Goal: Transaction & Acquisition: Book appointment/travel/reservation

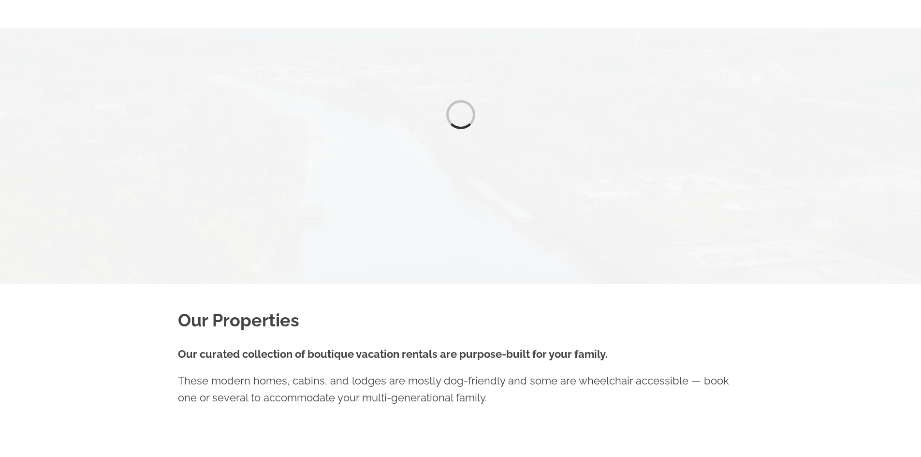
scroll to position [270, 0]
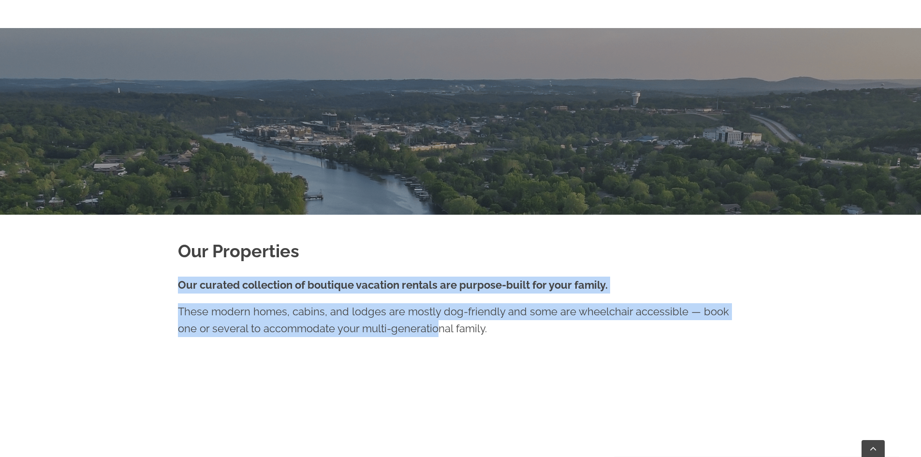
drag, startPoint x: 315, startPoint y: 246, endPoint x: 418, endPoint y: 336, distance: 137.4
click at [418, 336] on p "These modern homes, cabins, and lodges are mostly dog-friendly and some are whe…" at bounding box center [461, 320] width 566 height 34
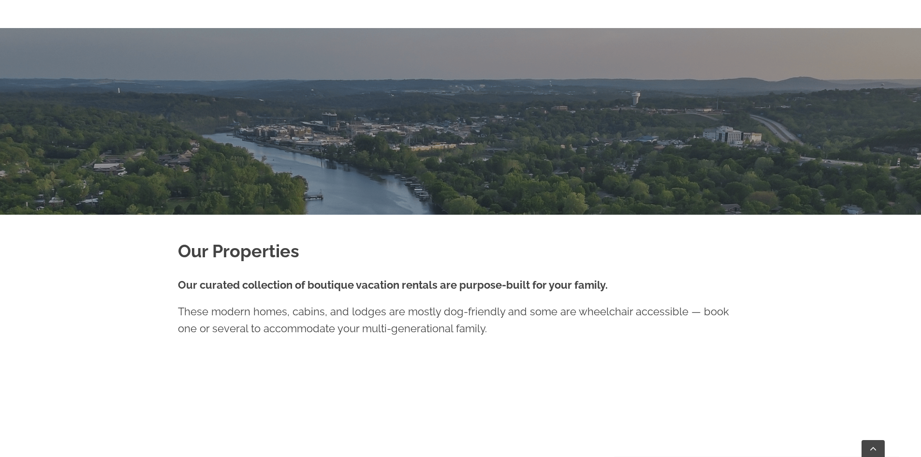
click at [412, 315] on p "These modern homes, cabins, and lodges are mostly dog-friendly and some are whe…" at bounding box center [461, 320] width 566 height 34
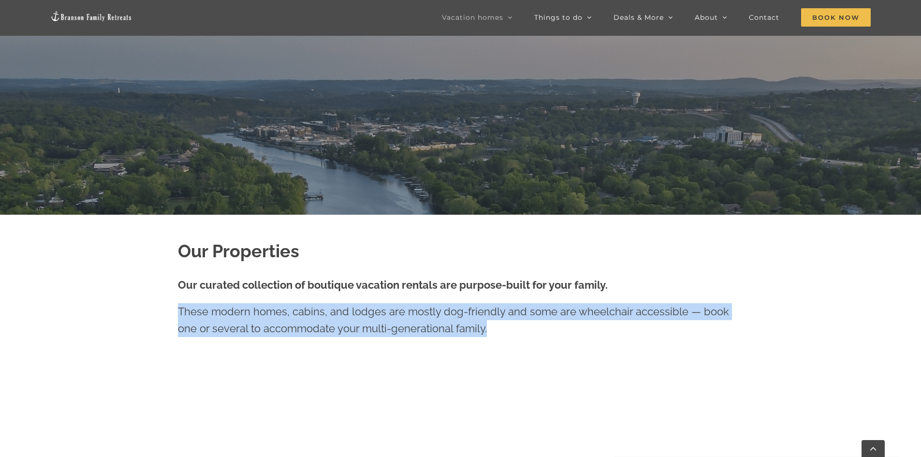
click at [412, 315] on p "These modern homes, cabins, and lodges are mostly dog-friendly and some are whe…" at bounding box center [461, 320] width 566 height 34
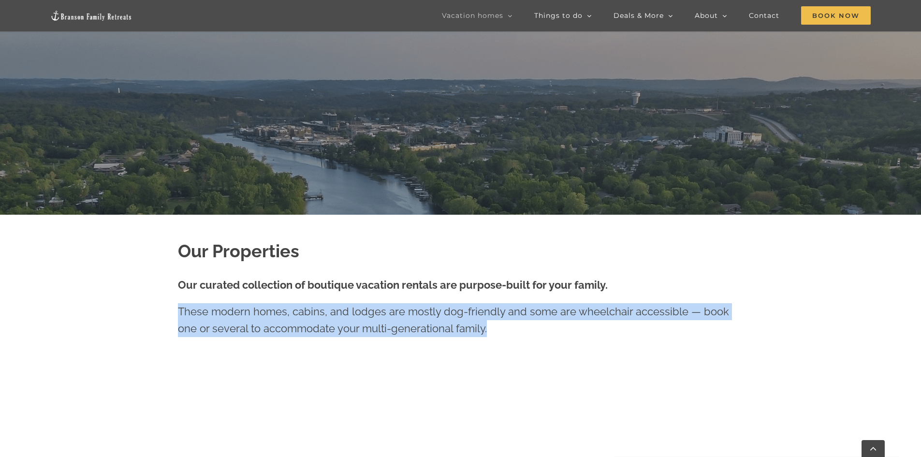
click at [457, 317] on p "These modern homes, cabins, and lodges are mostly dog-friendly and some are whe…" at bounding box center [461, 320] width 566 height 34
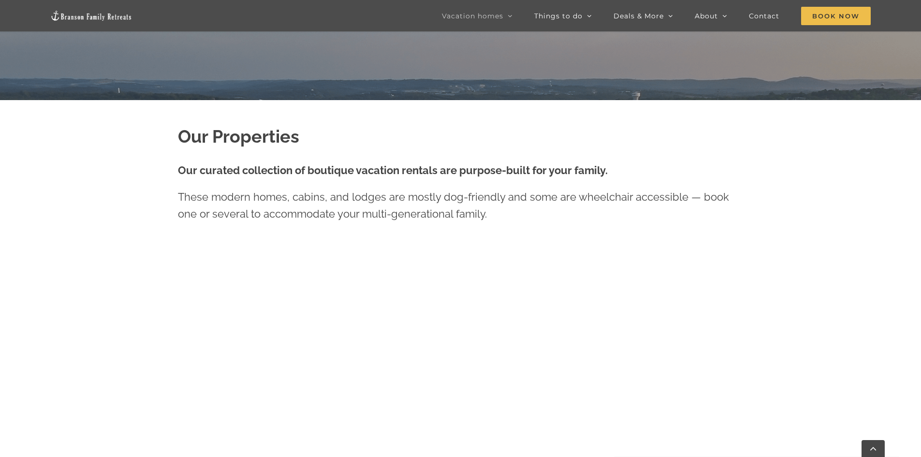
scroll to position [367, 0]
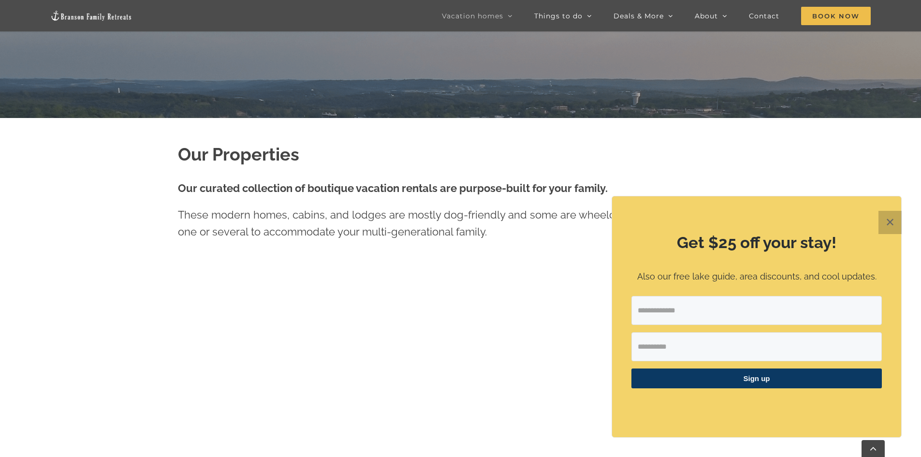
click at [884, 223] on button "✕" at bounding box center [890, 222] width 23 height 23
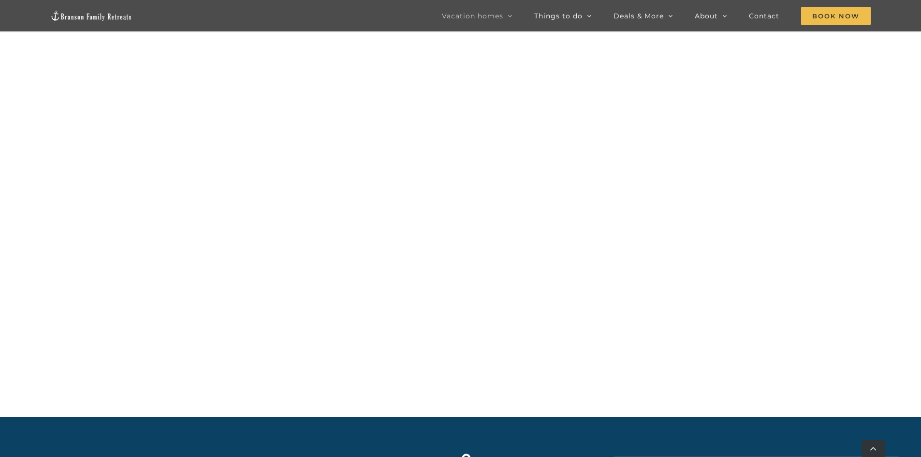
scroll to position [703, 0]
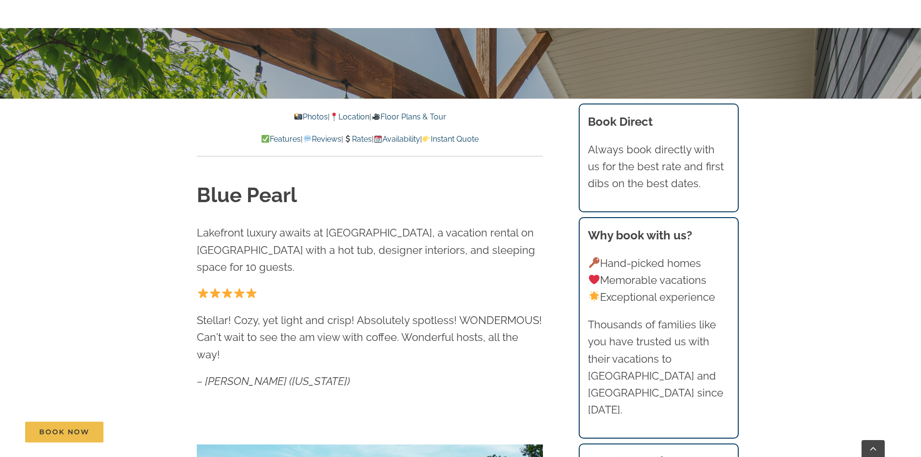
scroll to position [387, 0]
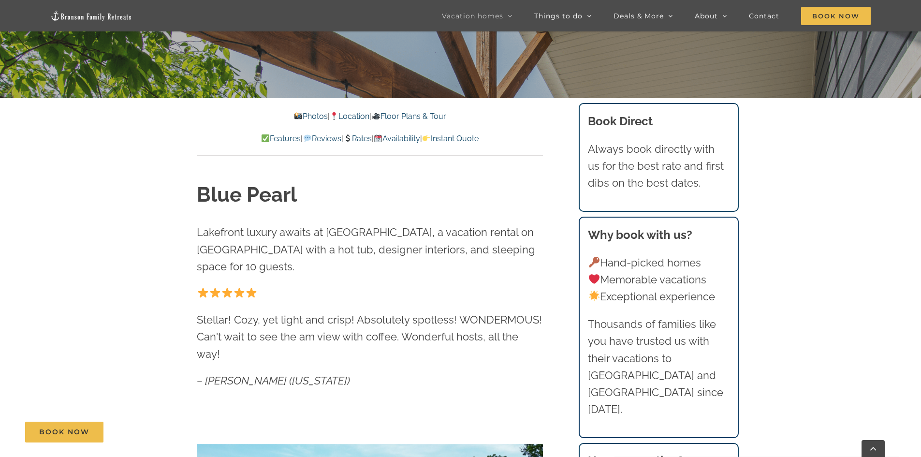
click at [235, 237] on span "Lakefront luxury awaits at [GEOGRAPHIC_DATA], a vacation rental on [GEOGRAPHIC_…" at bounding box center [366, 249] width 339 height 46
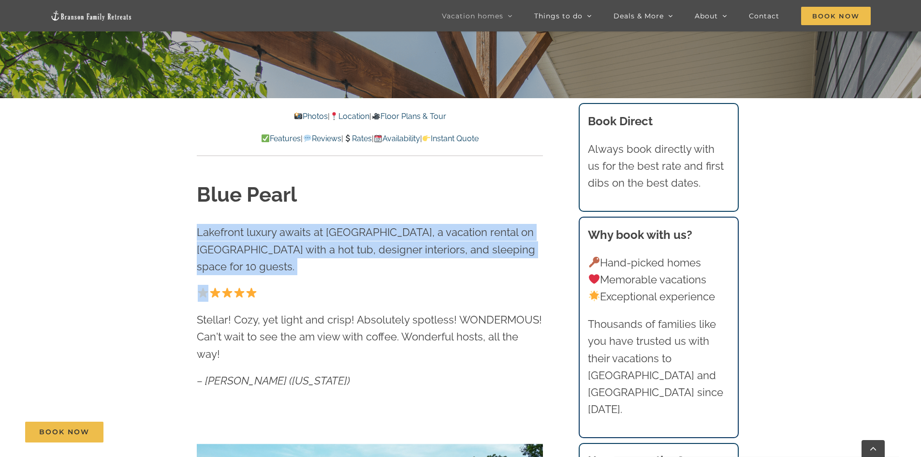
click at [235, 237] on span "Lakefront luxury awaits at [GEOGRAPHIC_DATA], a vacation rental on [GEOGRAPHIC_…" at bounding box center [366, 249] width 339 height 46
click at [294, 245] on span "Lakefront luxury awaits at Blue Pearl, a vacation rental on Lake Taneycomo with…" at bounding box center [366, 249] width 339 height 46
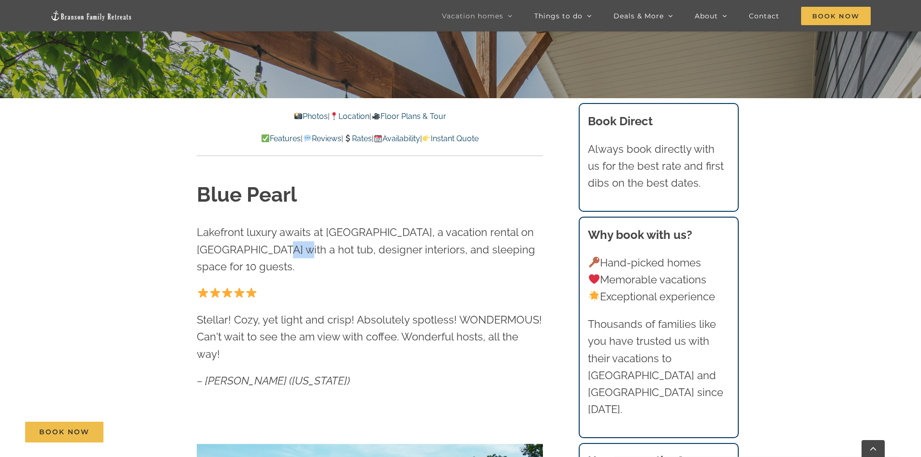
click at [294, 245] on span "Lakefront luxury awaits at Blue Pearl, a vacation rental on Lake Taneycomo with…" at bounding box center [366, 249] width 339 height 46
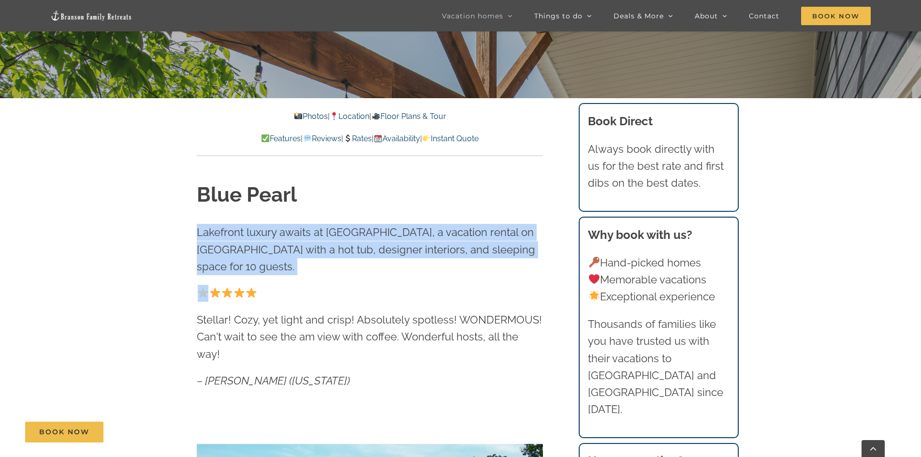
click at [294, 245] on span "Lakefront luxury awaits at Blue Pearl, a vacation rental on Lake Taneycomo with…" at bounding box center [366, 249] width 339 height 46
click at [328, 249] on span "Lakefront luxury awaits at Blue Pearl, a vacation rental on Lake Taneycomo with…" at bounding box center [366, 249] width 339 height 46
drag, startPoint x: 248, startPoint y: 232, endPoint x: 372, endPoint y: 261, distance: 128.1
click at [372, 261] on p "Lakefront luxury awaits at Blue Pearl, a vacation rental on Lake Taneycomo with…" at bounding box center [370, 249] width 346 height 51
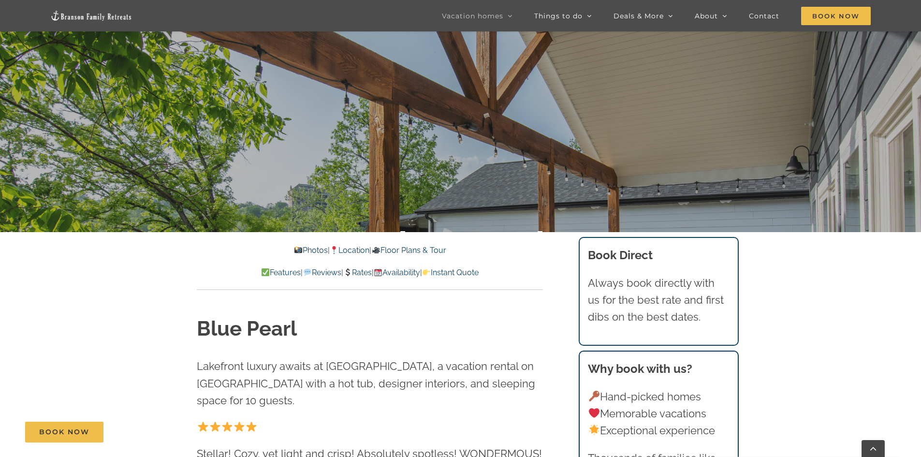
scroll to position [339, 0]
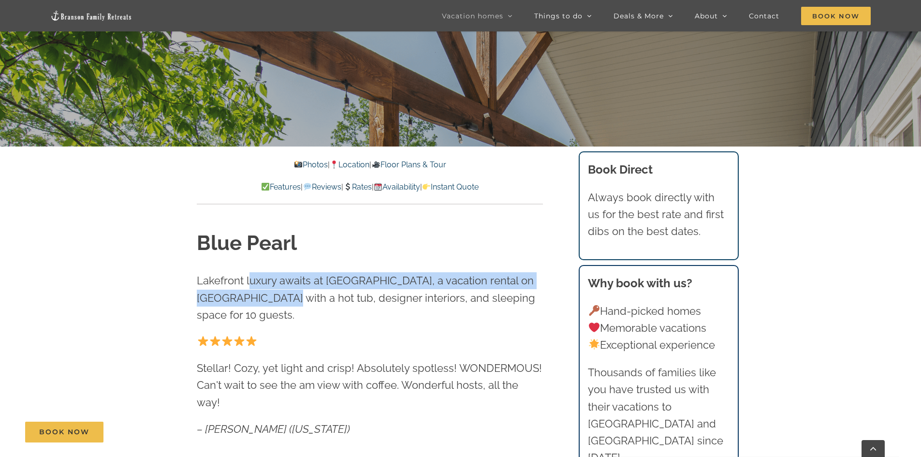
drag, startPoint x: 251, startPoint y: 269, endPoint x: 302, endPoint y: 307, distance: 63.3
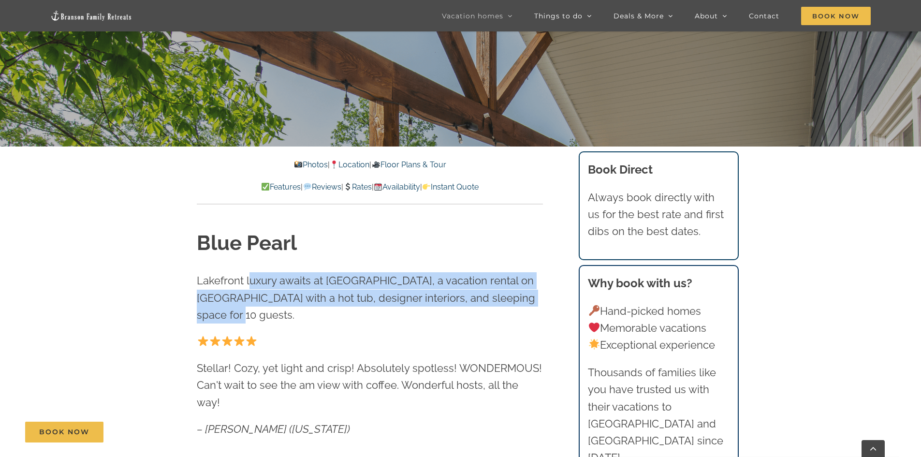
click at [302, 307] on p "Lakefront luxury awaits at Blue Pearl, a vacation rental on Lake Taneycomo with…" at bounding box center [370, 297] width 346 height 51
drag, startPoint x: 297, startPoint y: 281, endPoint x: 322, endPoint y: 322, distance: 47.8
click at [322, 322] on p "Lakefront luxury awaits at Blue Pearl, a vacation rental on Lake Taneycomo with…" at bounding box center [370, 297] width 346 height 51
drag, startPoint x: 286, startPoint y: 305, endPoint x: 296, endPoint y: 316, distance: 15.4
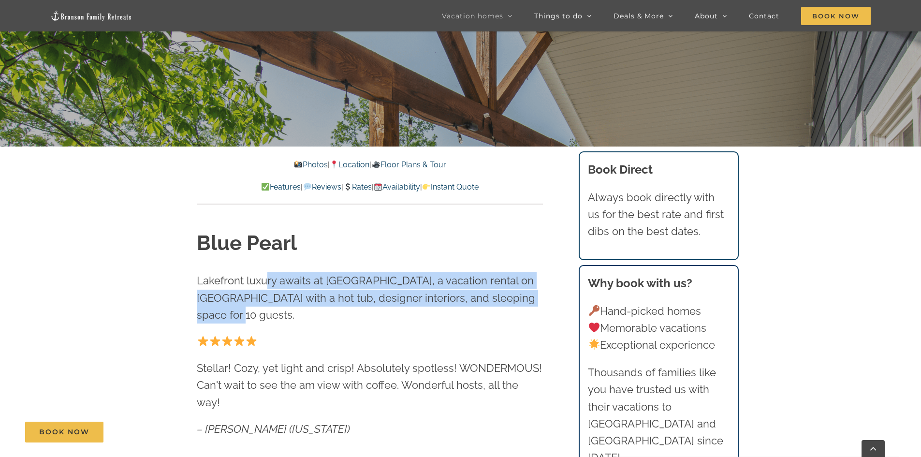
click at [295, 315] on p "Lakefront luxury awaits at Blue Pearl, a vacation rental on Lake Taneycomo with…" at bounding box center [370, 297] width 346 height 51
click at [296, 316] on p "Lakefront luxury awaits at Blue Pearl, a vacation rental on Lake Taneycomo with…" at bounding box center [370, 297] width 346 height 51
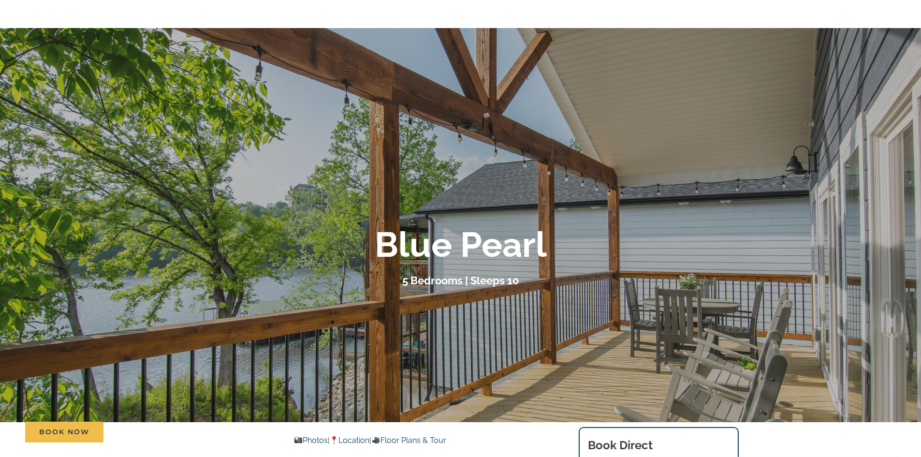
scroll to position [0, 0]
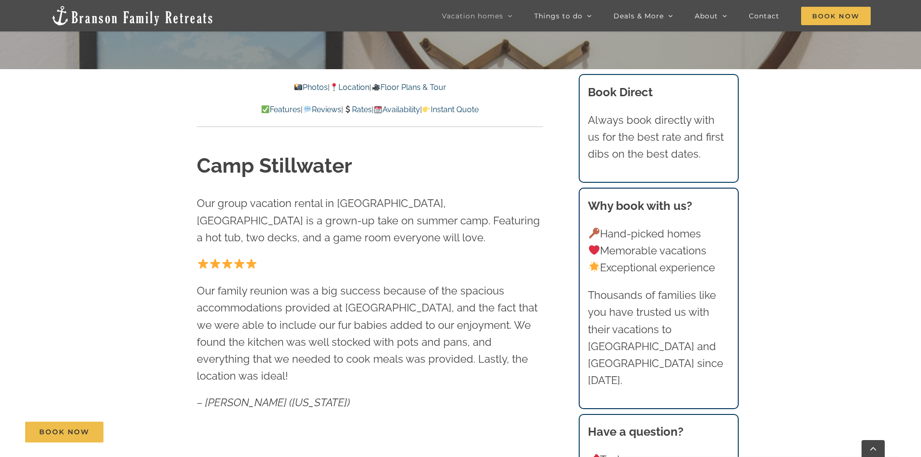
scroll to position [435, 0]
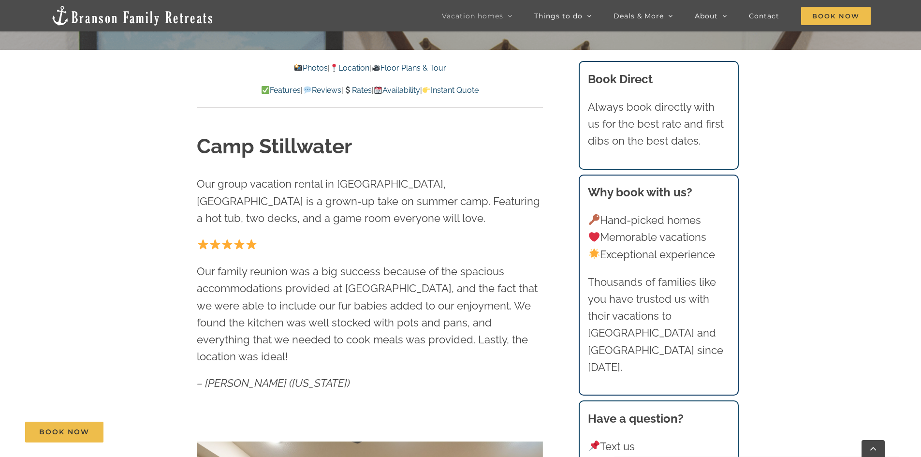
click at [249, 192] on p "Our group vacation rental in Branson, MO is a grown-up take on summer camp. Fea…" at bounding box center [370, 201] width 346 height 51
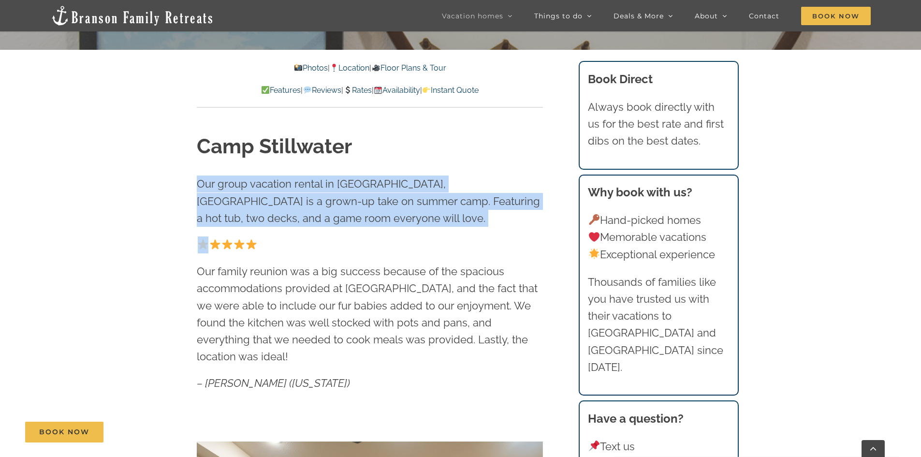
click at [249, 192] on p "Our group vacation rental in Branson, MO is a grown-up take on summer camp. Fea…" at bounding box center [370, 201] width 346 height 51
click at [331, 206] on span "Our group vacation rental in Branson, MO is a grown-up take on summer camp. Fea…" at bounding box center [368, 200] width 343 height 46
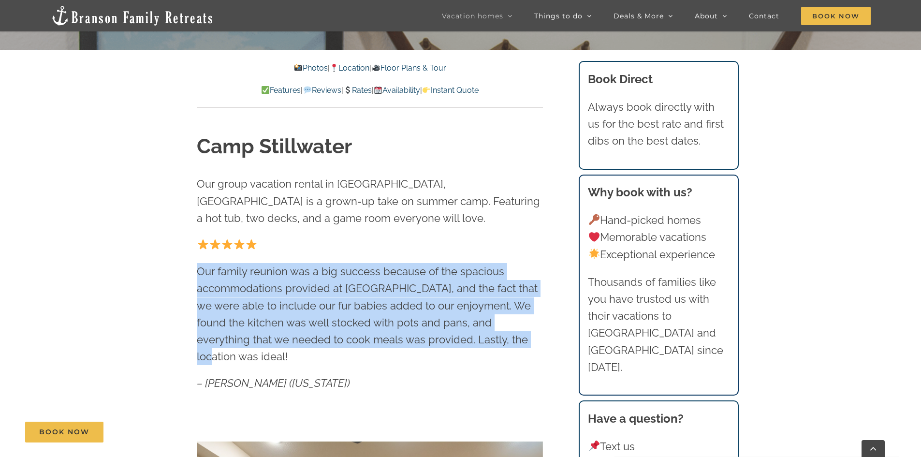
drag, startPoint x: 303, startPoint y: 286, endPoint x: 473, endPoint y: 341, distance: 178.3
click at [473, 340] on div "Camp Stillwater Our group vacation rental in Branson, MO is a grown-up take on …" at bounding box center [370, 433] width 385 height 651
click at [473, 341] on p "Our family reunion was a big success because of the spacious accommodations pro…" at bounding box center [370, 314] width 346 height 102
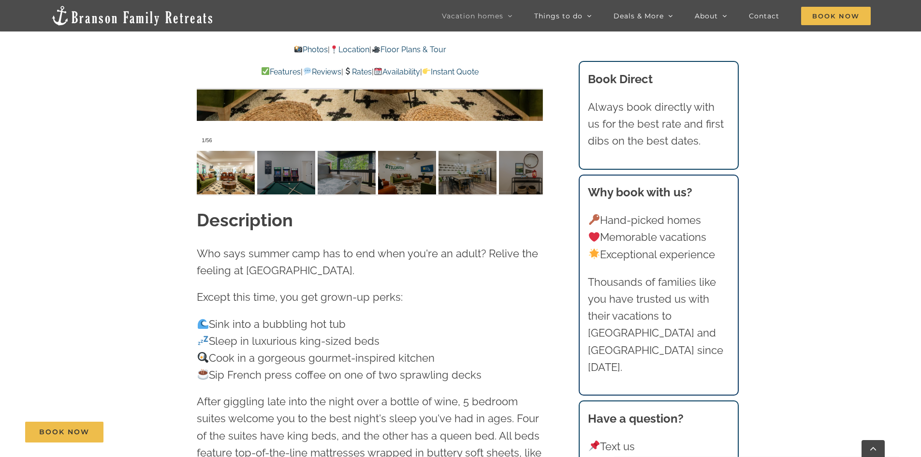
scroll to position [1016, 0]
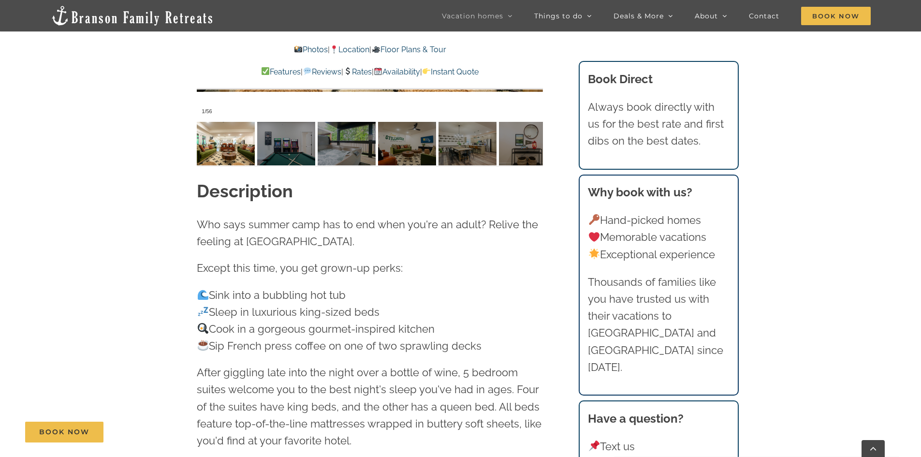
click at [327, 289] on span "Sink into a bubbling hot tub" at bounding box center [271, 295] width 149 height 13
click at [339, 306] on span "Sleep in luxurious king-sized beds" at bounding box center [288, 312] width 183 height 13
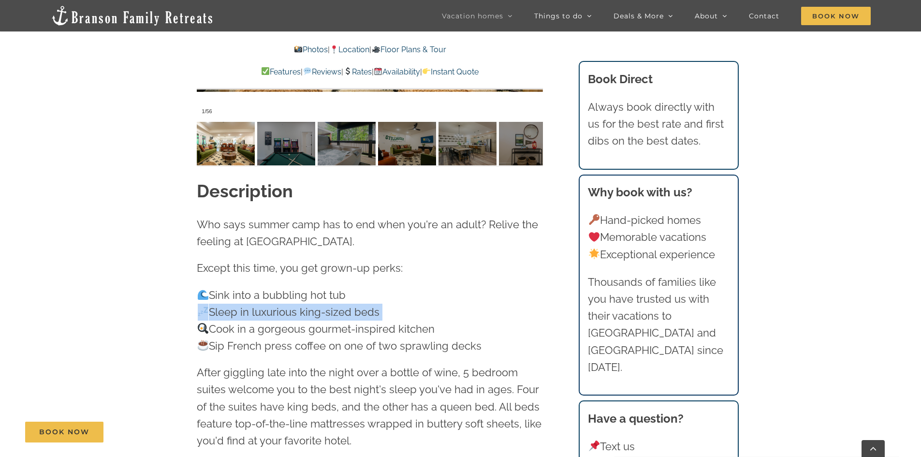
click at [339, 306] on span "Sleep in luxurious king-sized beds" at bounding box center [288, 312] width 183 height 13
click at [357, 323] on span "Cook in a gorgeous gourmet-inspired kitchen" at bounding box center [316, 329] width 238 height 13
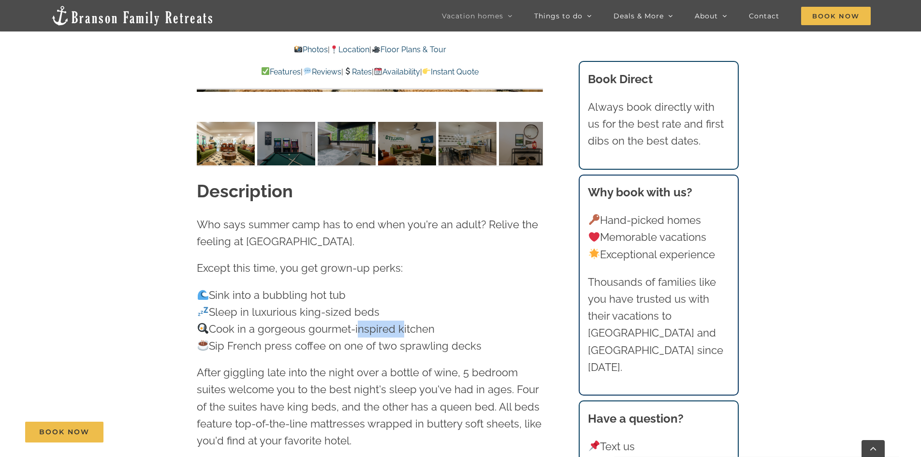
click at [357, 323] on span "Cook in a gorgeous gourmet-inspired kitchen" at bounding box center [316, 329] width 238 height 13
click at [377, 339] on span "Sip French press coffee on one of two sprawling decks" at bounding box center [339, 345] width 285 height 13
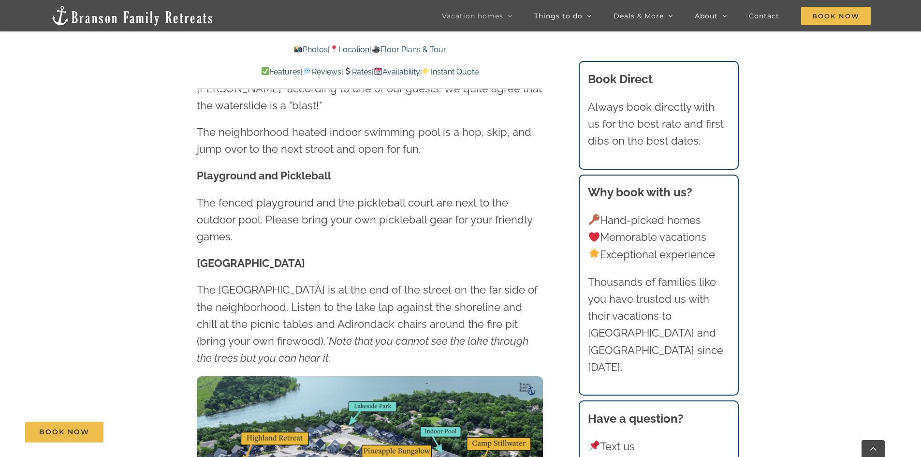
scroll to position [2660, 0]
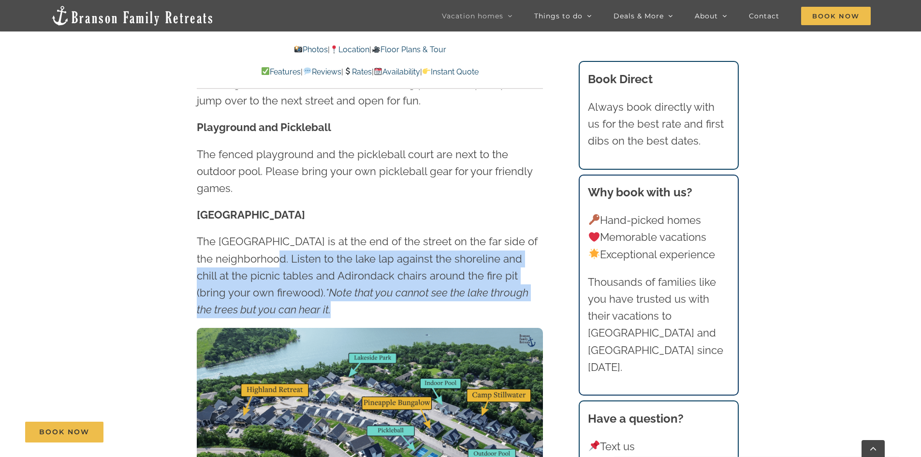
drag, startPoint x: 293, startPoint y: 236, endPoint x: 384, endPoint y: 275, distance: 99.2
click at [384, 275] on p "The lakefront park is at the end of the street on the far side of the neighborh…" at bounding box center [370, 275] width 346 height 85
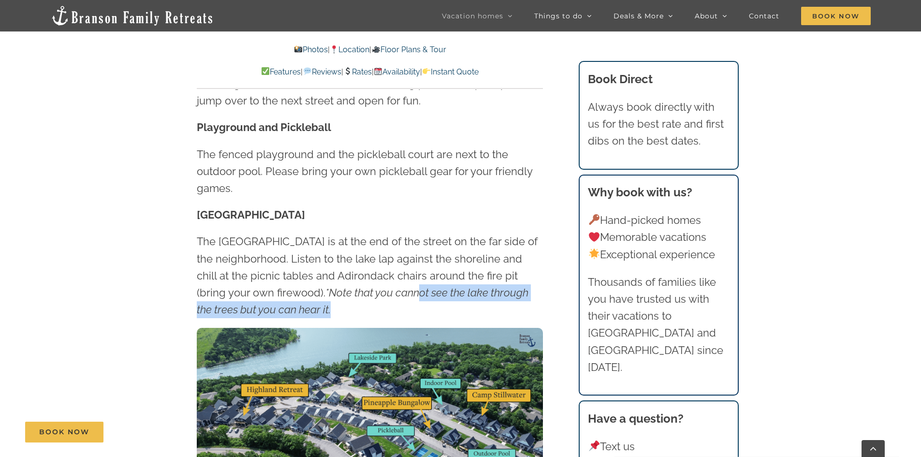
drag, startPoint x: 407, startPoint y: 272, endPoint x: 420, endPoint y: 278, distance: 14.3
click at [420, 278] on p "The lakefront park is at the end of the street on the far side of the neighborh…" at bounding box center [370, 275] width 346 height 85
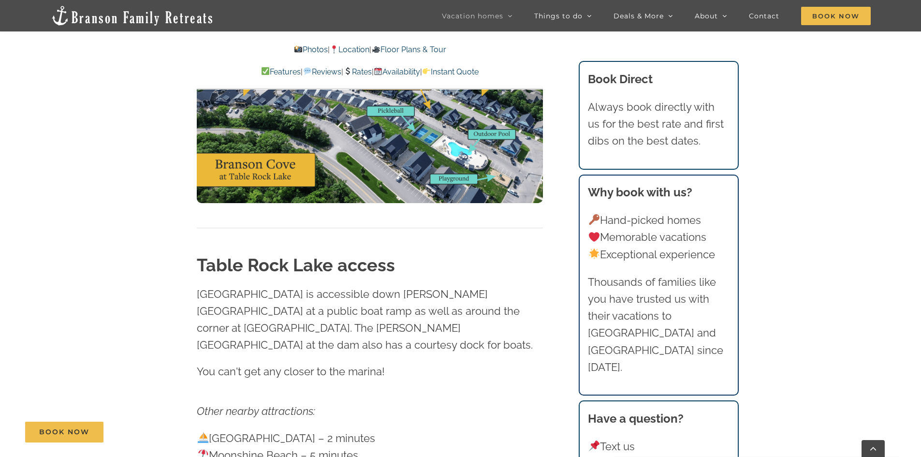
scroll to position [2998, 0]
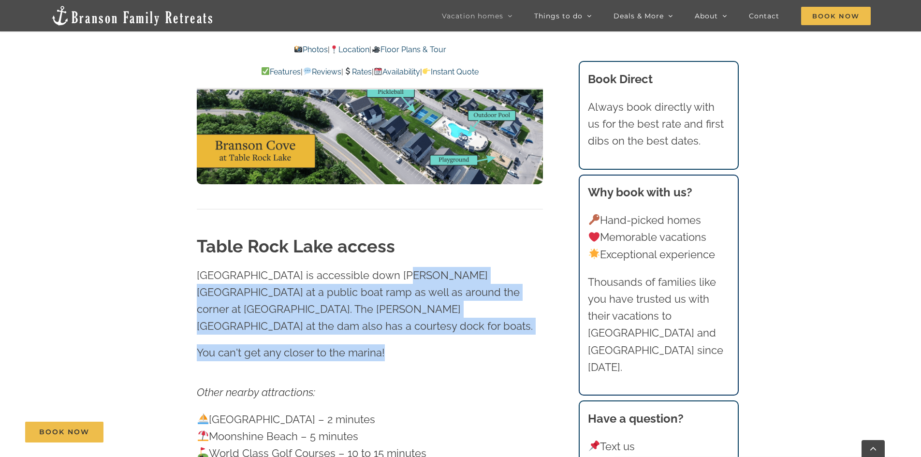
drag, startPoint x: 399, startPoint y: 246, endPoint x: 414, endPoint y: 304, distance: 60.1
click at [414, 304] on div "Table Rock Lake is accessible down Dale Avenue at a public boat ramp as well as…" at bounding box center [370, 314] width 346 height 95
click at [414, 344] on p "You can't get any closer to the marina!" at bounding box center [370, 352] width 346 height 17
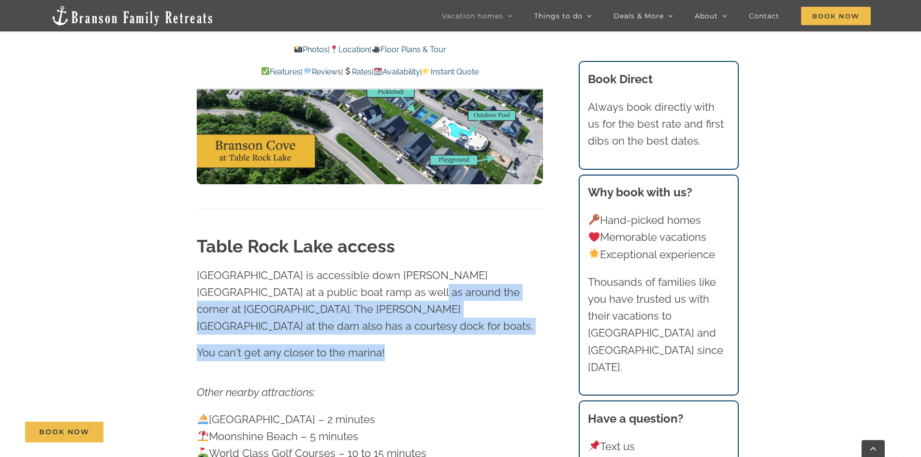
drag, startPoint x: 370, startPoint y: 264, endPoint x: 407, endPoint y: 310, distance: 59.6
click at [406, 310] on div "Table Rock Lake access Table Rock Lake is accessible down Dale Avenue at a publ…" at bounding box center [370, 309] width 346 height 150
click at [407, 310] on div "Table Rock Lake access Table Rock Lake is accessible down Dale Avenue at a publ…" at bounding box center [370, 309] width 346 height 150
drag, startPoint x: 368, startPoint y: 294, endPoint x: 262, endPoint y: 252, distance: 114.4
click at [268, 267] on div "Table Rock Lake is accessible down Dale Avenue at a public boat ramp as well as…" at bounding box center [370, 314] width 346 height 95
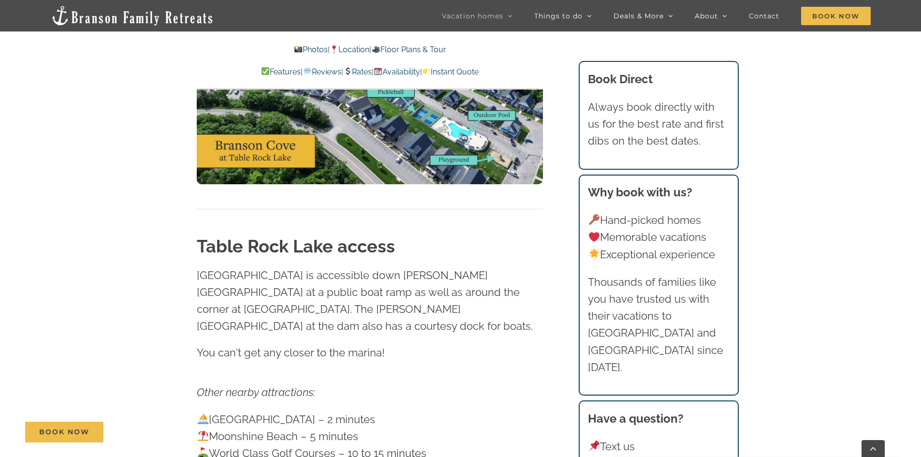
click at [262, 267] on p "Table Rock Lake is accessible down Dale Avenue at a public boat ramp as well as…" at bounding box center [370, 301] width 346 height 68
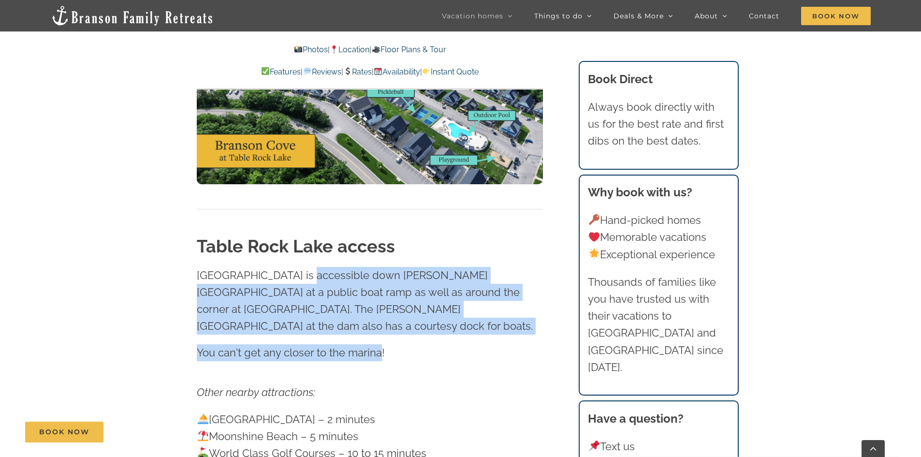
drag, startPoint x: 302, startPoint y: 240, endPoint x: 398, endPoint y: 308, distance: 117.2
click at [390, 303] on div "Table Rock Lake is accessible down Dale Avenue at a public boat ramp as well as…" at bounding box center [370, 314] width 346 height 95
click at [402, 344] on p "You can't get any closer to the marina!" at bounding box center [370, 352] width 346 height 17
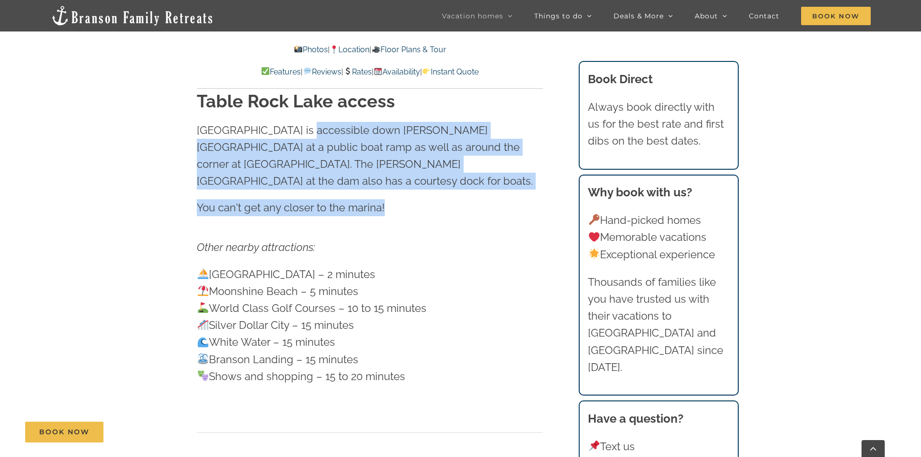
drag, startPoint x: 371, startPoint y: 275, endPoint x: 385, endPoint y: 313, distance: 40.2
click at [385, 312] on p "State Park Marina – 2 minutes Moonshine Beach – 5 minutes World Class Golf Cour…" at bounding box center [370, 325] width 346 height 119
click at [385, 313] on p "State Park Marina – 2 minutes Moonshine Beach – 5 minutes World Class Golf Cour…" at bounding box center [370, 325] width 346 height 119
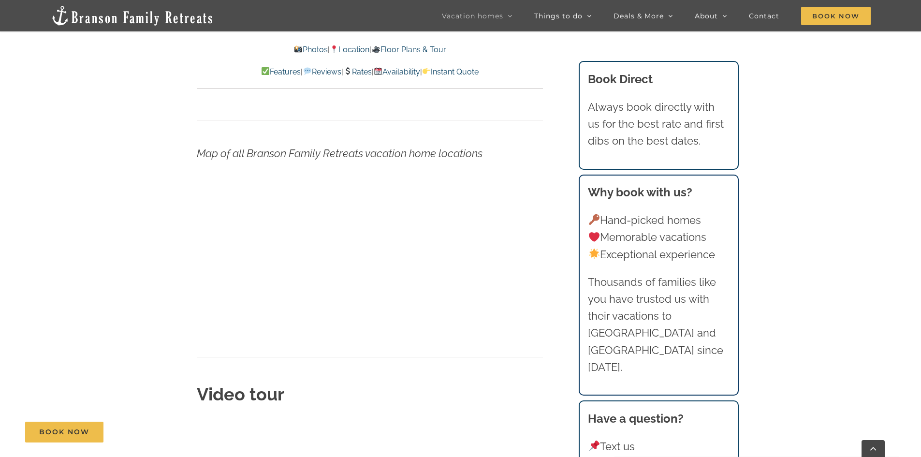
scroll to position [3482, 0]
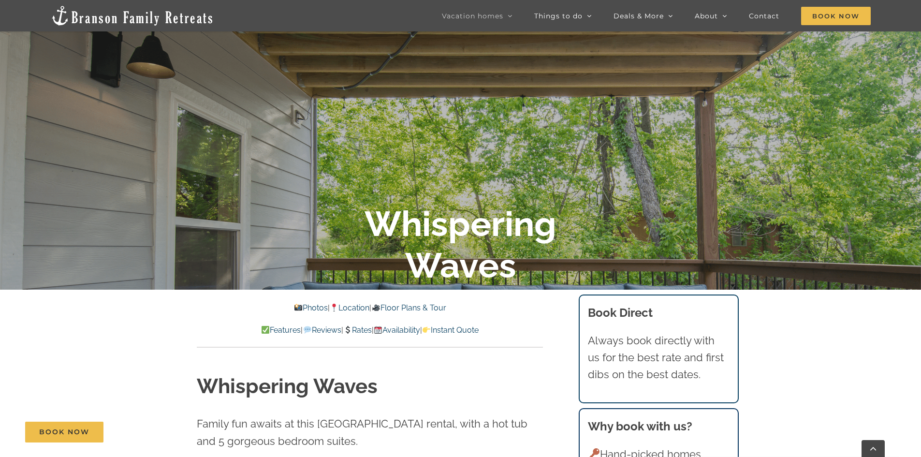
scroll to position [387, 0]
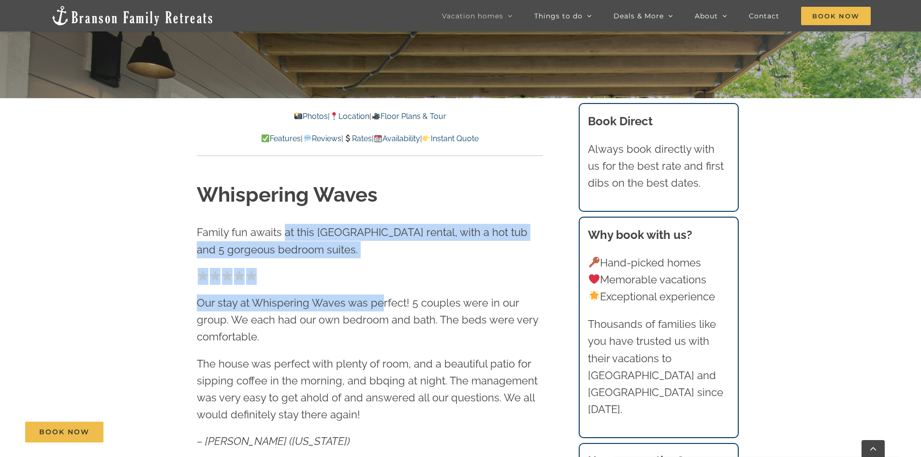
drag, startPoint x: 286, startPoint y: 213, endPoint x: 382, endPoint y: 310, distance: 135.8
click at [382, 310] on div "Whispering Waves Family fun awaits at this Branson lakefront rental, with a hot…" at bounding box center [370, 334] width 346 height 306
click at [382, 310] on p "Our stay at Whispering Waves was perfect! 5 couples were in our group. We each …" at bounding box center [370, 320] width 346 height 51
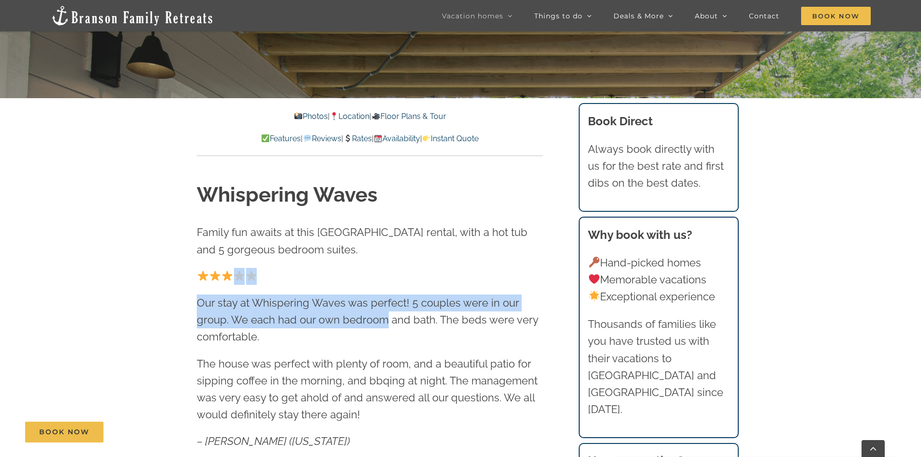
drag, startPoint x: 376, startPoint y: 259, endPoint x: 383, endPoint y: 329, distance: 70.5
click at [383, 329] on div "Whispering Waves Family fun awaits at this Branson lakefront rental, with a hot…" at bounding box center [370, 334] width 346 height 306
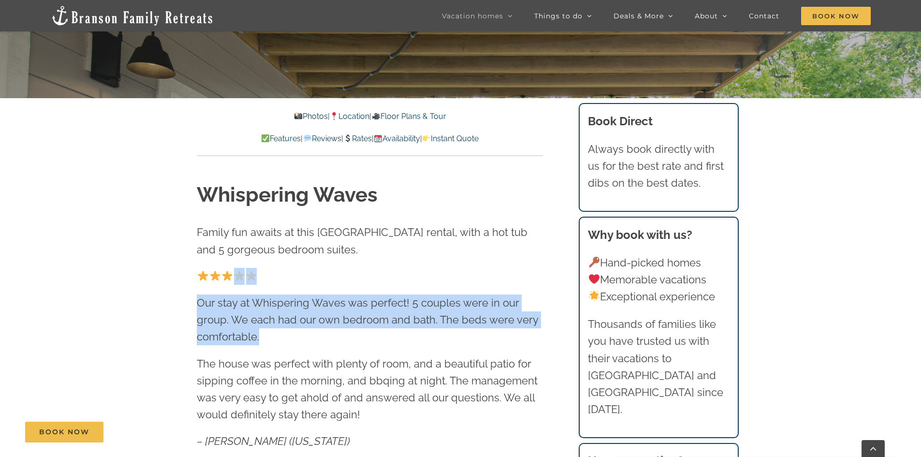
click at [383, 329] on p "Our stay at Whispering Waves was perfect! 5 couples were in our group. We each …" at bounding box center [370, 320] width 346 height 51
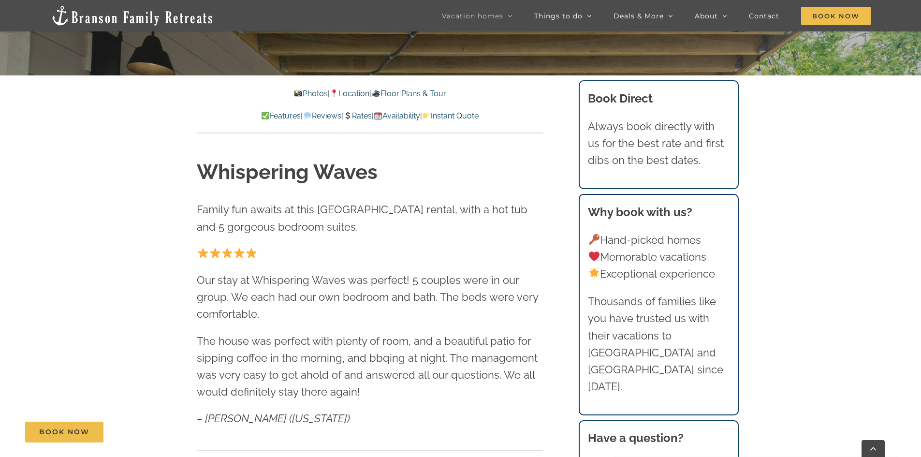
scroll to position [435, 0]
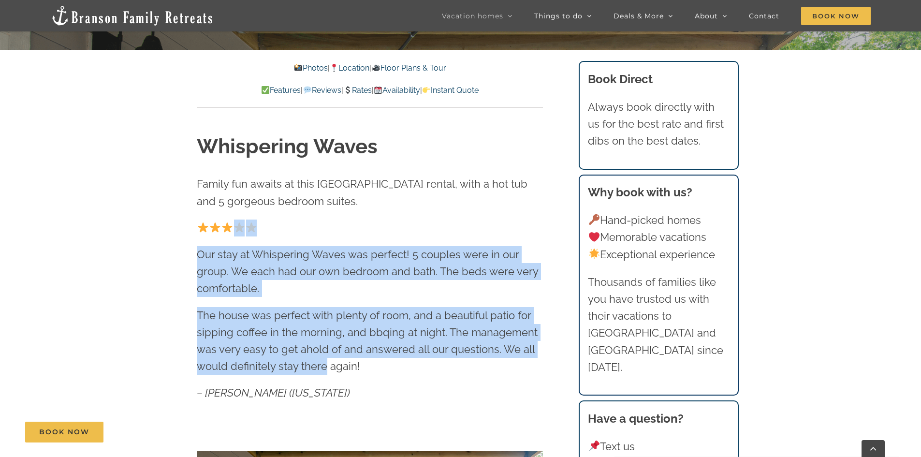
drag, startPoint x: 318, startPoint y: 275, endPoint x: 324, endPoint y: 363, distance: 88.2
click at [324, 363] on div "Whispering Waves Family fun awaits at this Branson lakefront rental, with a hot…" at bounding box center [370, 451] width 346 height 636
click at [324, 363] on p "The house was perfect with plenty of room, and a beautiful patio for sipping co…" at bounding box center [370, 341] width 346 height 68
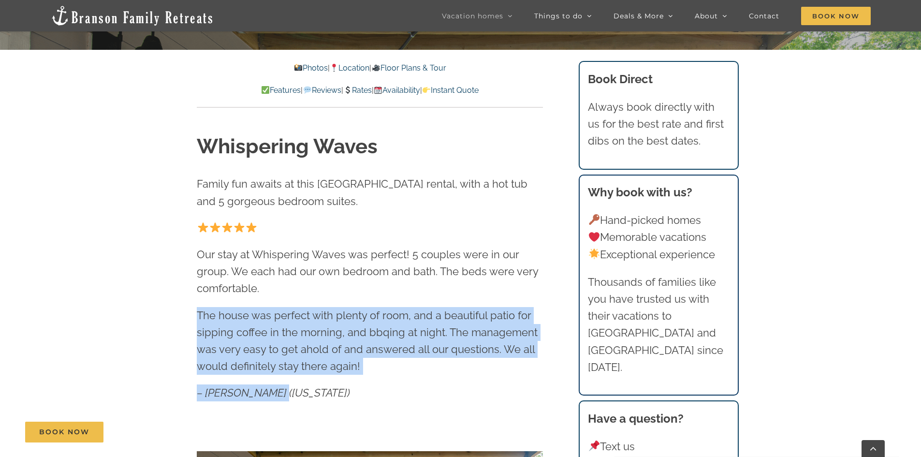
drag, startPoint x: 408, startPoint y: 382, endPoint x: 339, endPoint y: 281, distance: 121.5
click at [339, 281] on div "Our stay at Whispering Waves was perfect! 5 couples were in our group. We each …" at bounding box center [370, 311] width 346 height 182
click at [339, 281] on p "Our stay at Whispering Waves was perfect! 5 couples were in our group. We each …" at bounding box center [370, 271] width 346 height 51
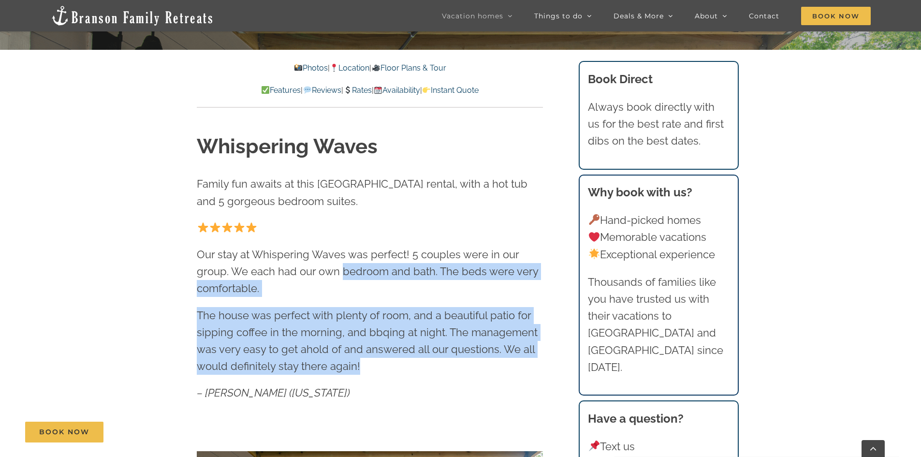
drag, startPoint x: 357, startPoint y: 302, endPoint x: 383, endPoint y: 367, distance: 69.2
click at [383, 367] on div "Our stay at Whispering Waves was perfect! 5 couples were in our group. We each …" at bounding box center [370, 311] width 346 height 182
click at [383, 367] on p "The house was perfect with plenty of room, and a beautiful patio for sipping co…" at bounding box center [370, 341] width 346 height 68
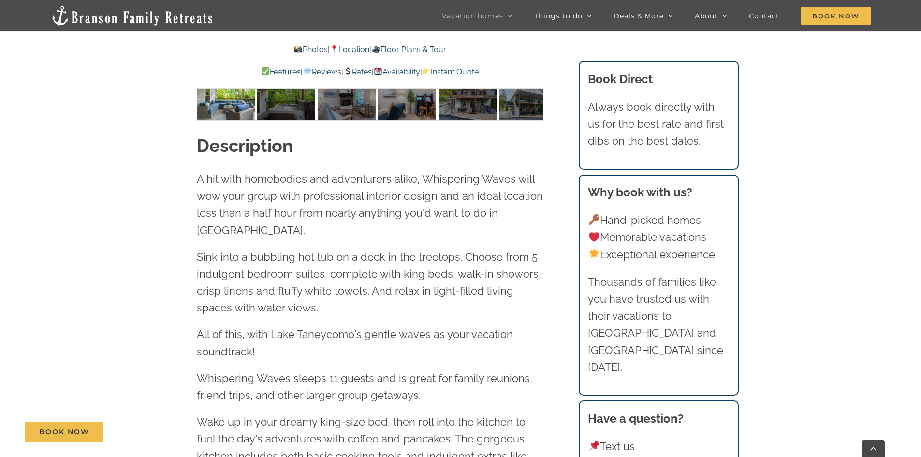
scroll to position [1064, 0]
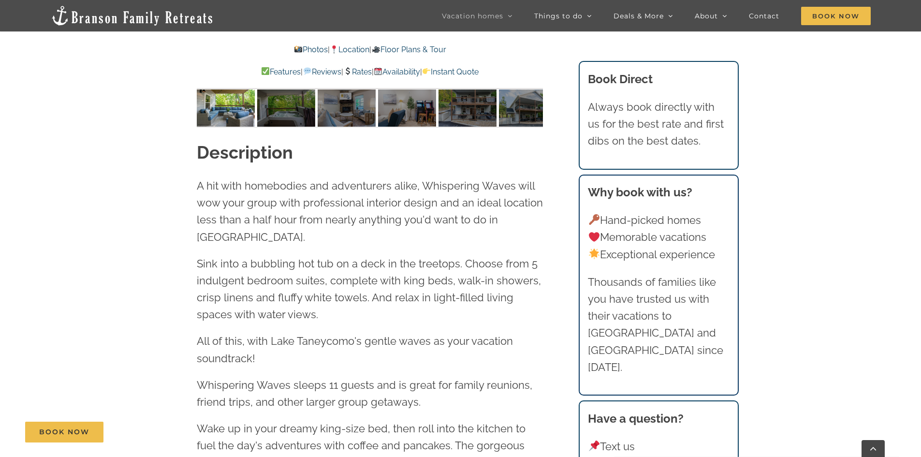
drag, startPoint x: 190, startPoint y: 181, endPoint x: 379, endPoint y: 298, distance: 222.4
click at [379, 298] on div "Description A hit with homebodies and adventurers alike, Whispering Waves will …" at bounding box center [370, 450] width 385 height 620
click at [379, 298] on p "Sink into a bubbling hot tub on a deck in the treetops. Choose from 5 indulgent…" at bounding box center [370, 289] width 346 height 68
drag, startPoint x: 368, startPoint y: 295, endPoint x: 376, endPoint y: 340, distance: 46.0
click at [376, 339] on div "A hit with homebodies and adventurers alike, Whispering Waves will wow your gro…" at bounding box center [370, 393] width 346 height 432
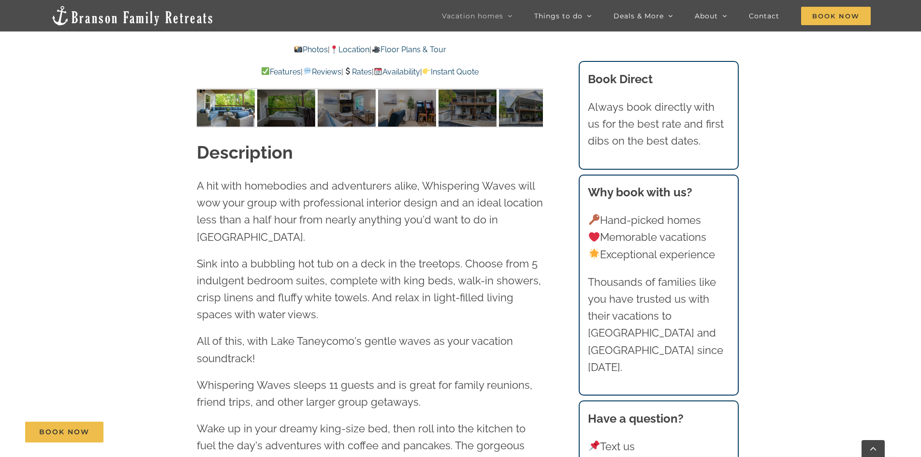
click at [376, 340] on p "All of this, with Lake Taneycomo's gentle waves as your vacation soundtrack!" at bounding box center [370, 350] width 346 height 34
drag, startPoint x: 375, startPoint y: 309, endPoint x: 382, endPoint y: 348, distance: 40.1
click at [382, 348] on div "A hit with homebodies and adventurers alike, Whispering Waves will wow your gro…" at bounding box center [370, 393] width 346 height 432
click at [382, 348] on p "All of this, with Lake Taneycomo's gentle waves as your vacation soundtrack!" at bounding box center [370, 350] width 346 height 34
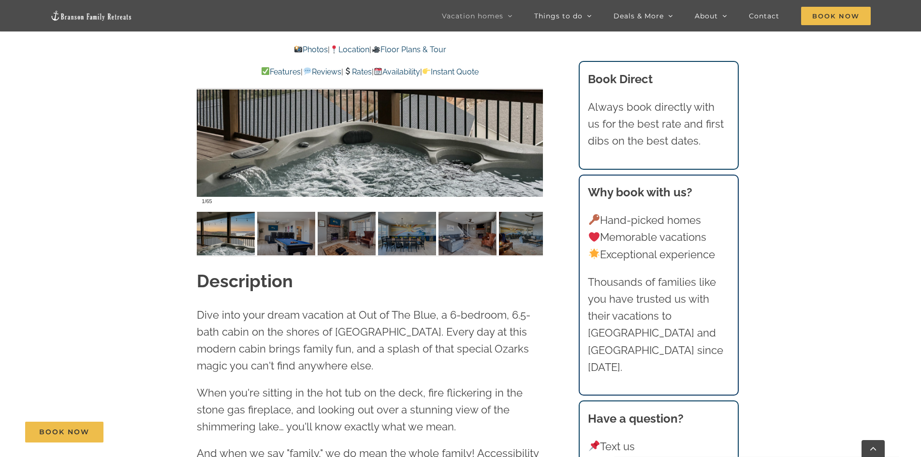
scroll to position [1016, 0]
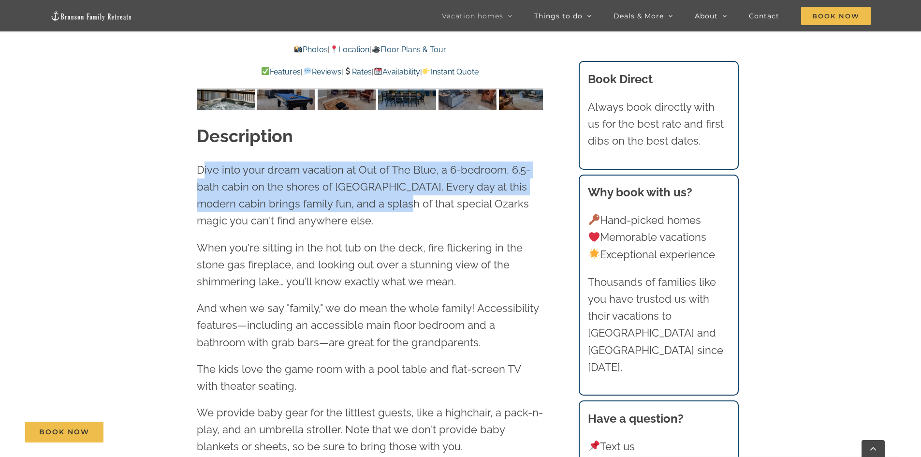
drag, startPoint x: 205, startPoint y: 165, endPoint x: 377, endPoint y: 209, distance: 178.3
click at [377, 209] on span "Dive into your dream vacation at Out of The Blue, a 6-bedroom, 6.5-bath cabin o…" at bounding box center [364, 195] width 334 height 64
click at [377, 210] on span "Dive into your dream vacation at Out of The Blue, a 6-bedroom, 6.5-bath cabin o…" at bounding box center [364, 195] width 334 height 64
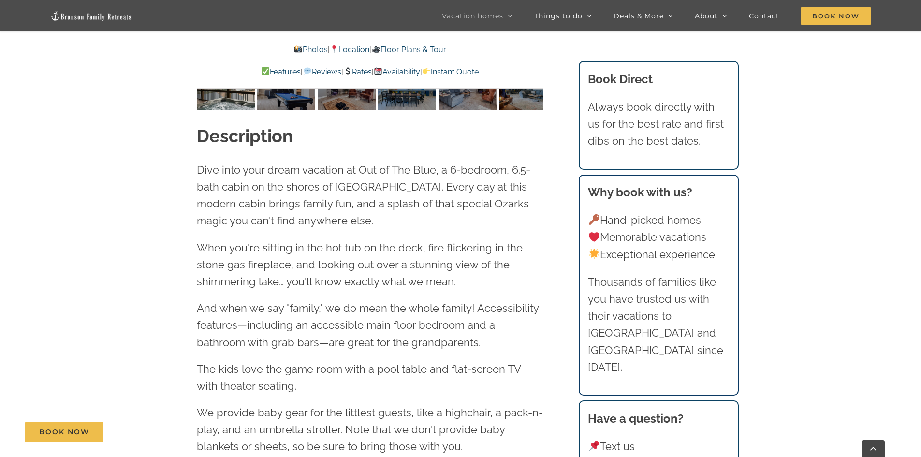
click at [354, 200] on span "Dive into your dream vacation at Out of The Blue, a 6-bedroom, 6.5-bath cabin o…" at bounding box center [364, 195] width 334 height 64
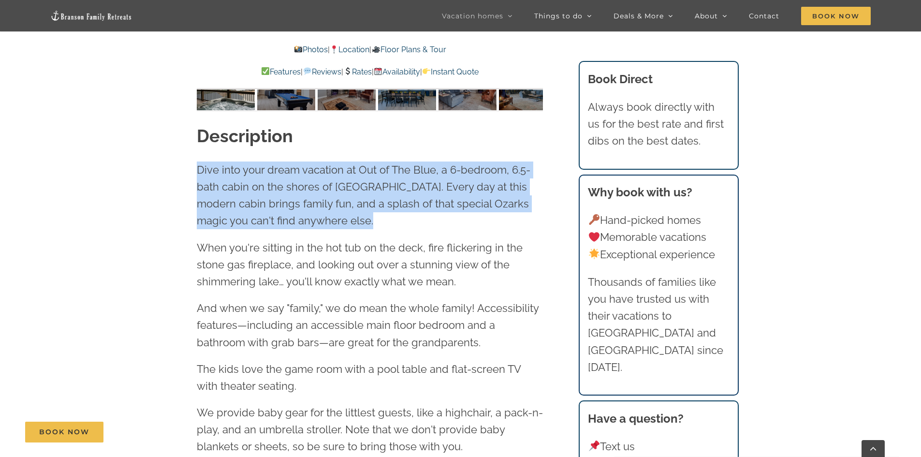
click at [354, 200] on span "Dive into your dream vacation at Out of The Blue, a 6-bedroom, 6.5-bath cabin o…" at bounding box center [364, 195] width 334 height 64
click at [362, 206] on span "Dive into your dream vacation at Out of The Blue, a 6-bedroom, 6.5-bath cabin o…" at bounding box center [364, 195] width 334 height 64
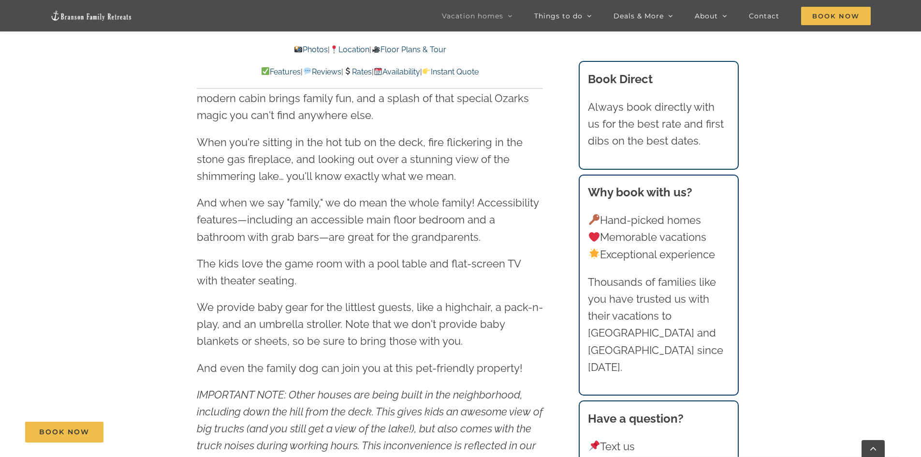
scroll to position [1161, 0]
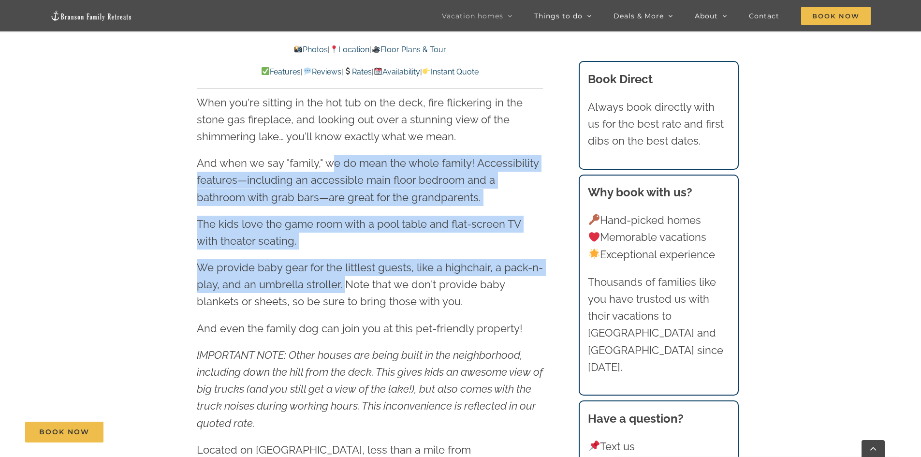
drag, startPoint x: 336, startPoint y: 177, endPoint x: 346, endPoint y: 289, distance: 113.1
click at [346, 288] on div "Dive into your dream vacation at Out of The Blue, a 6-bedroom, 6.5-bath cabin o…" at bounding box center [370, 414] width 346 height 797
click at [346, 289] on span "We provide baby gear for the littlest guests, like a highchair, a pack-n-play, …" at bounding box center [370, 284] width 346 height 46
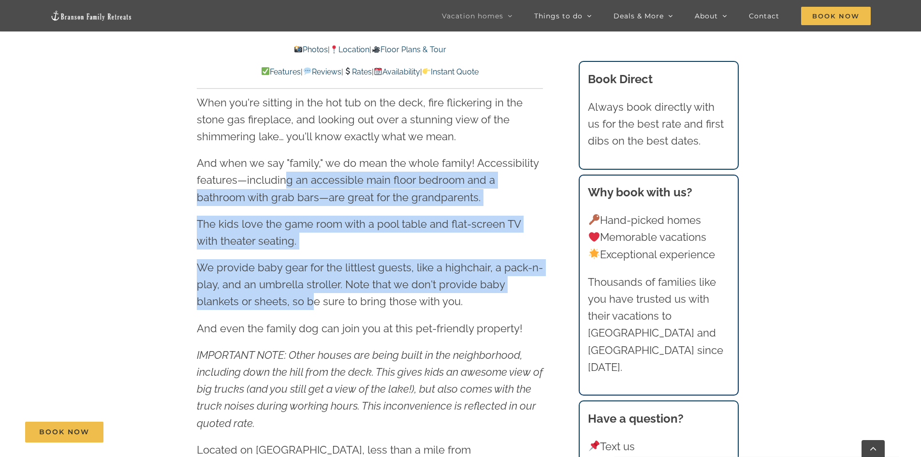
drag, startPoint x: 286, startPoint y: 186, endPoint x: 315, endPoint y: 307, distance: 124.7
click at [315, 307] on div "Dive into your dream vacation at Out of The Blue, a 6-bedroom, 6.5-bath cabin o…" at bounding box center [370, 414] width 346 height 797
click at [315, 307] on span "We provide baby gear for the littlest guests, like a highchair, a pack-n-play, …" at bounding box center [370, 284] width 346 height 46
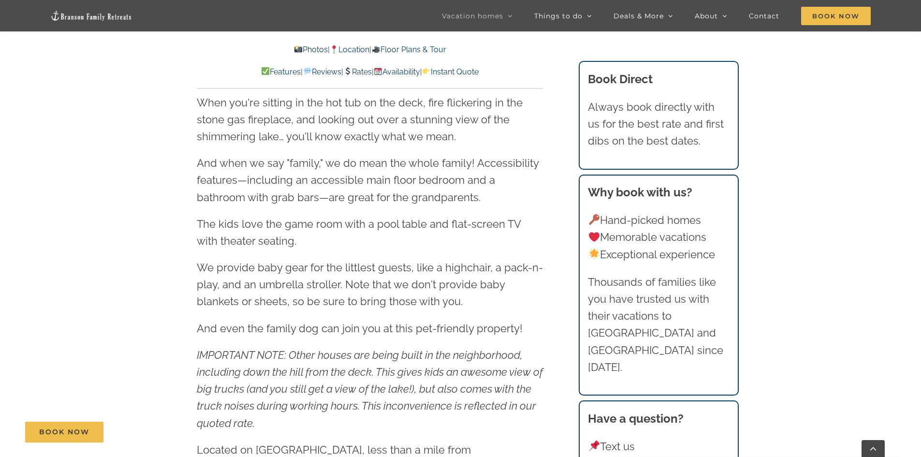
click at [294, 217] on p "The kids love the game room with a pool table and flat-screen TV with theater s…" at bounding box center [370, 233] width 346 height 34
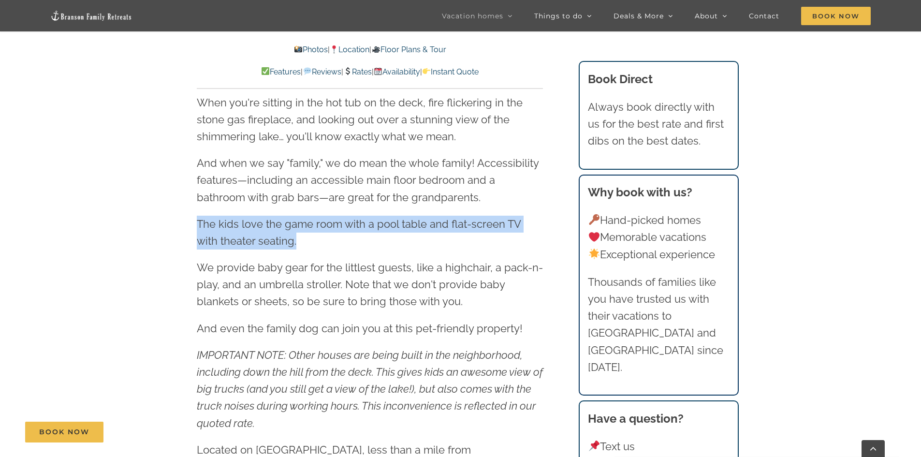
click at [294, 217] on p "The kids love the game room with a pool table and flat-screen TV with theater s…" at bounding box center [370, 233] width 346 height 34
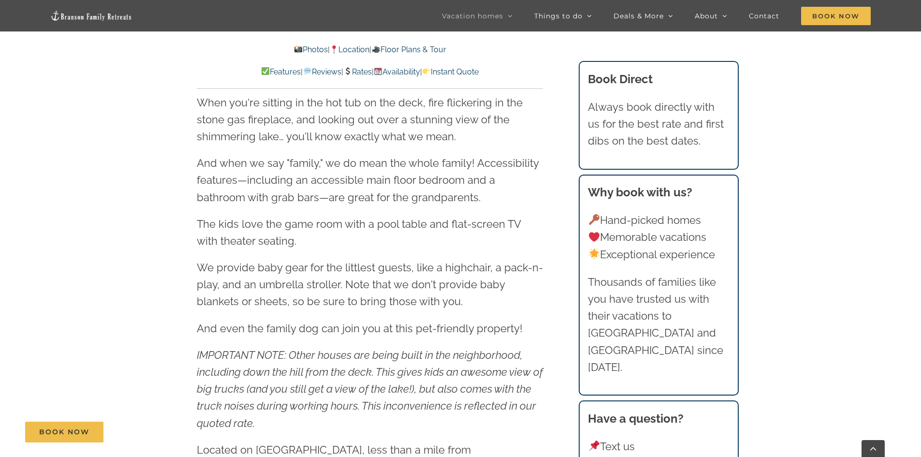
click at [312, 276] on p "We provide baby gear for the littlest guests, like a highchair, a pack-n-play, …" at bounding box center [370, 284] width 346 height 51
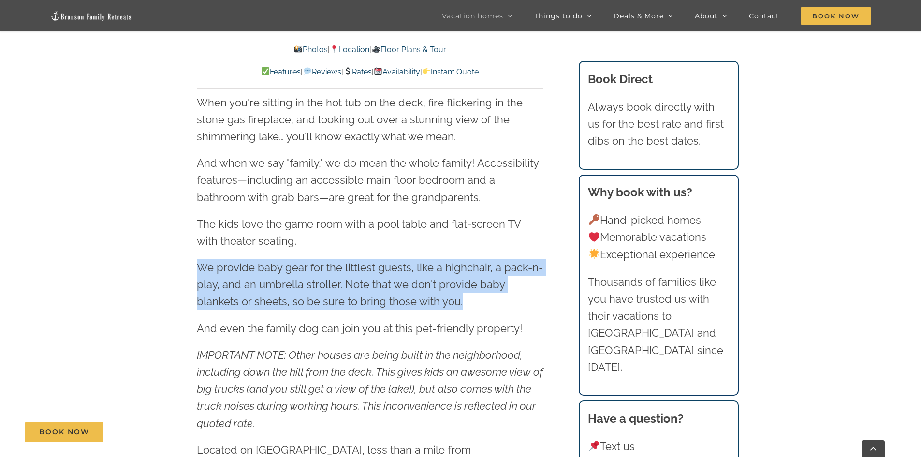
click at [312, 276] on p "We provide baby gear for the littlest guests, like a highchair, a pack-n-play, …" at bounding box center [370, 284] width 346 height 51
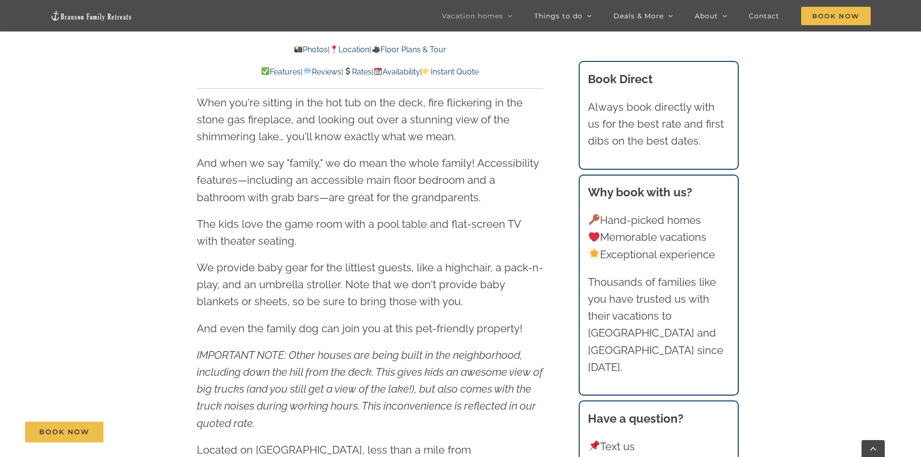
click at [383, 333] on span "And even the family dog can join you at this pet-friendly property!" at bounding box center [360, 328] width 326 height 13
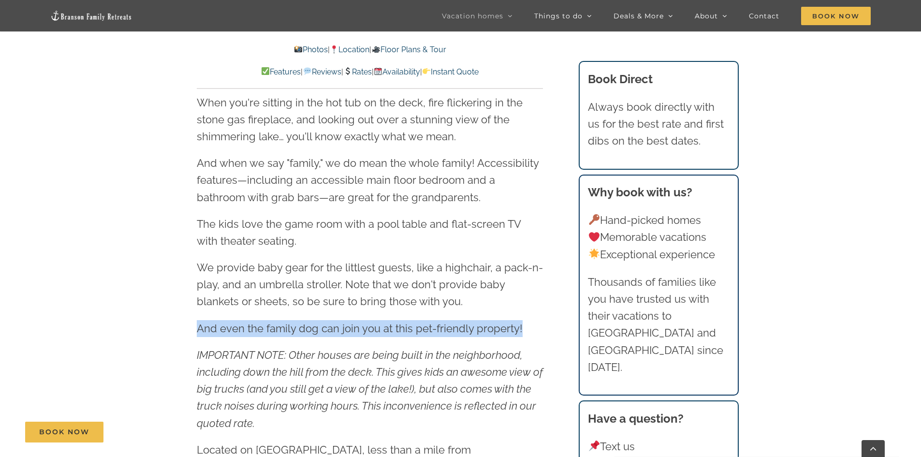
click at [383, 333] on span "And even the family dog can join you at this pet-friendly property!" at bounding box center [360, 328] width 326 height 13
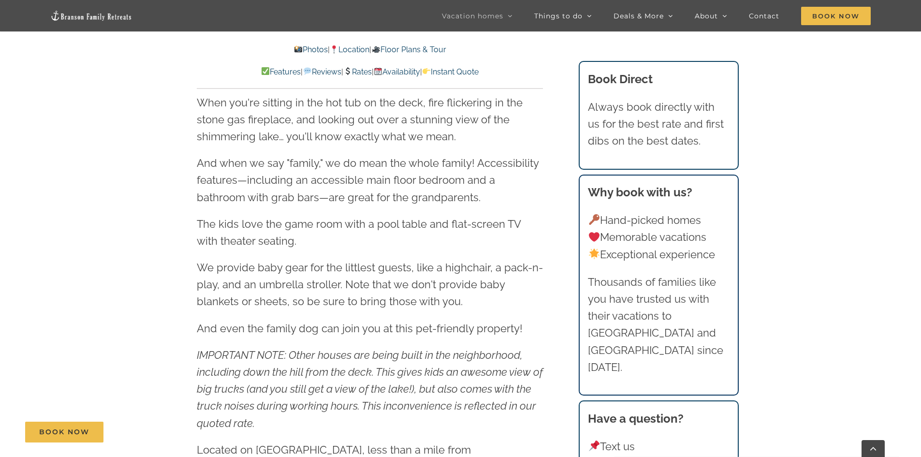
click at [390, 354] on span "IMPORTANT NOTE: Other houses are being built in the neighborhood, including dow…" at bounding box center [370, 389] width 346 height 81
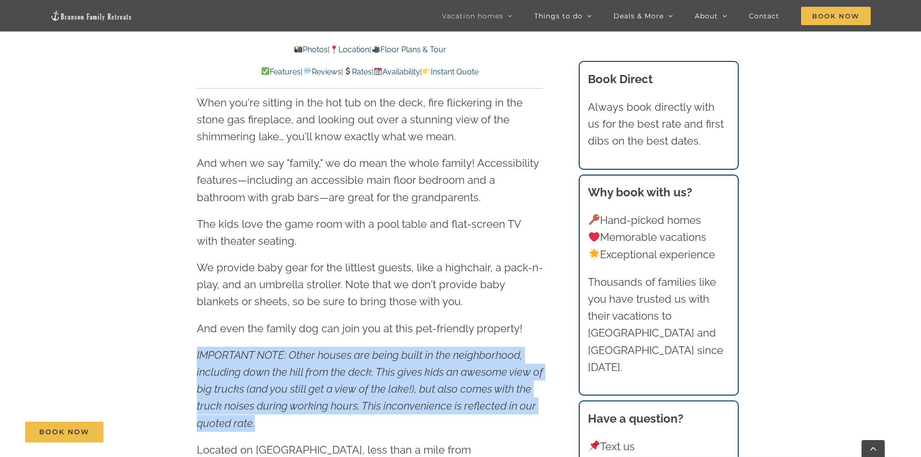
click at [390, 354] on span "IMPORTANT NOTE: Other houses are being built in the neighborhood, including dow…" at bounding box center [370, 389] width 346 height 81
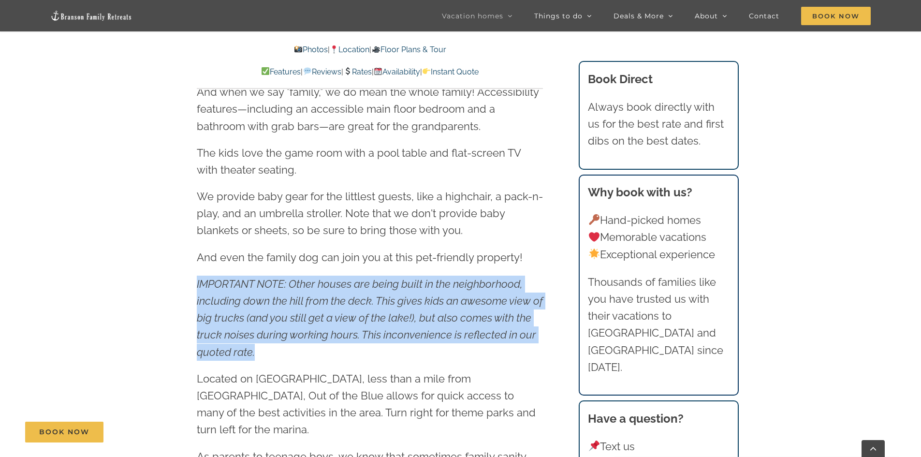
scroll to position [1257, 0]
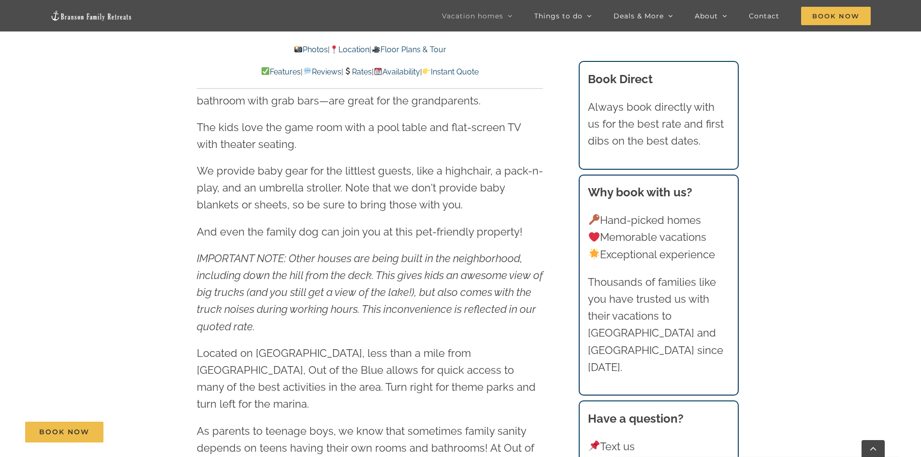
click at [410, 339] on div "Dive into your dream vacation at Out of The Blue, a 6-bedroom, 6.5-bath cabin o…" at bounding box center [370, 318] width 346 height 797
drag, startPoint x: 380, startPoint y: 329, endPoint x: 381, endPoint y: 334, distance: 5.0
click at [381, 334] on p "IMPORTANT NOTE: Other houses are being built in the neighborhood, including dow…" at bounding box center [370, 292] width 346 height 85
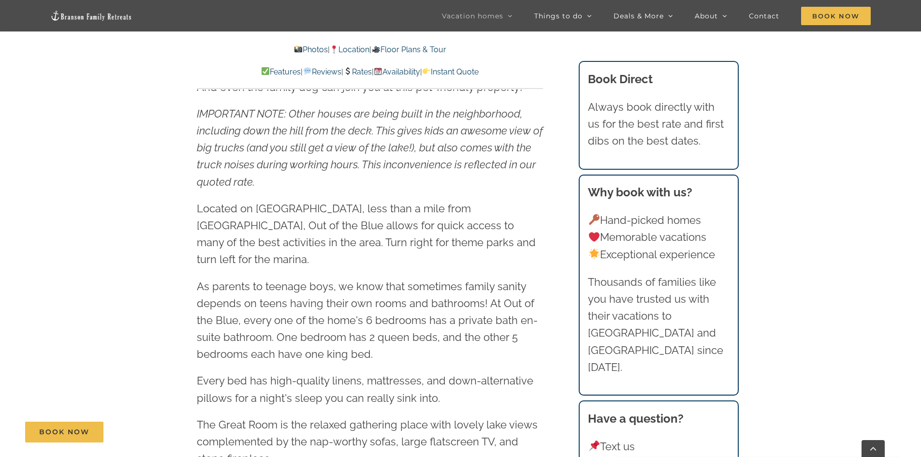
scroll to position [1402, 0]
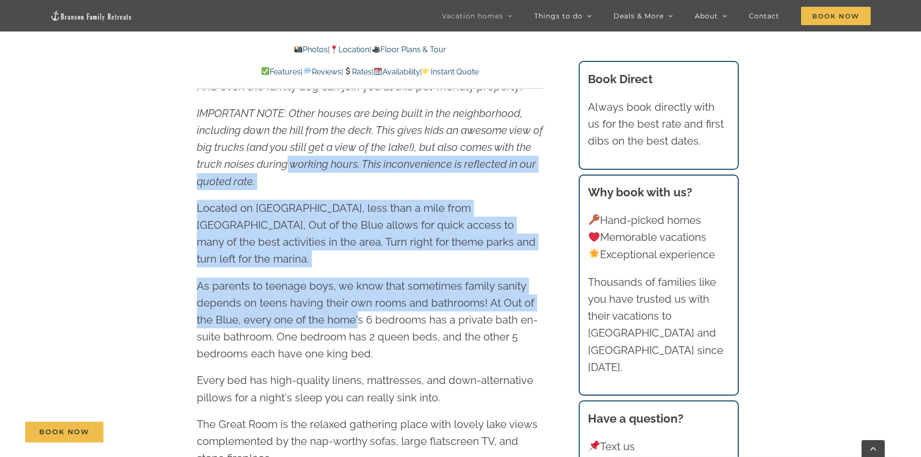
drag, startPoint x: 309, startPoint y: 177, endPoint x: 359, endPoint y: 317, distance: 149.0
click at [359, 315] on div "Dive into your dream vacation at Out of The Blue, a 6-bedroom, 6.5-bath cabin o…" at bounding box center [370, 173] width 346 height 797
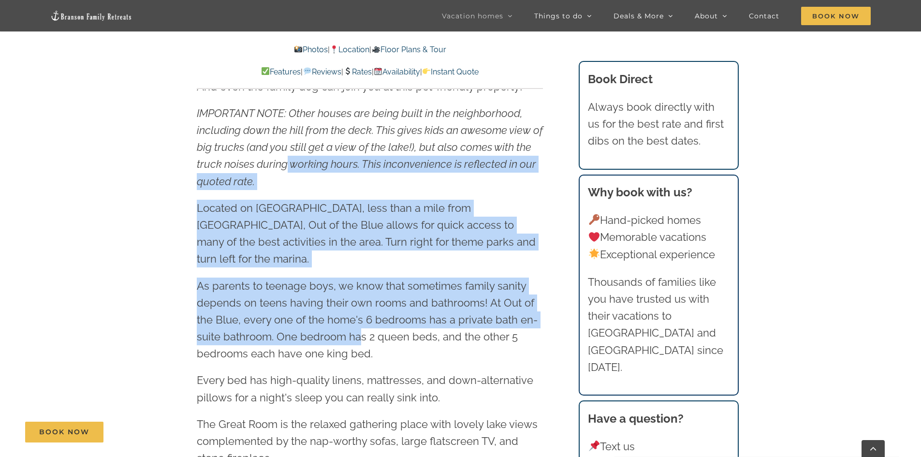
click at [359, 317] on span "As parents to teenage boys, we know that sometimes family sanity depends on tee…" at bounding box center [367, 320] width 341 height 81
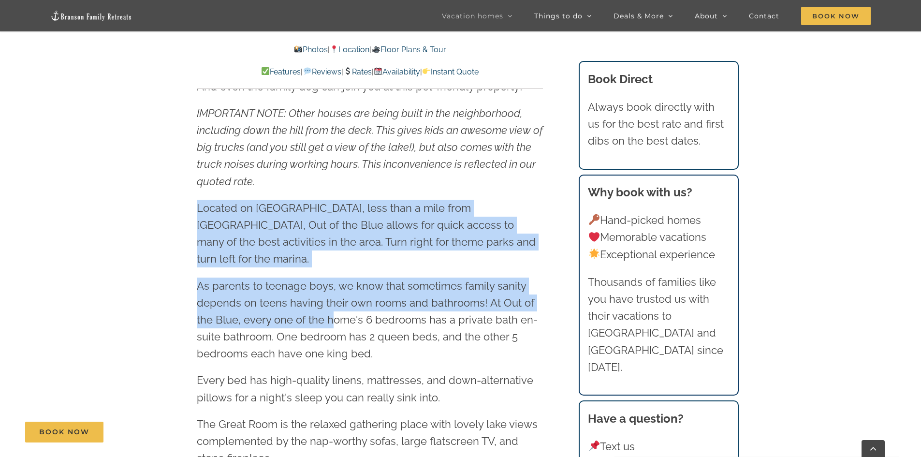
drag, startPoint x: 324, startPoint y: 247, endPoint x: 335, endPoint y: 314, distance: 68.5
click at [335, 314] on div "Dive into your dream vacation at Out of The Blue, a 6-bedroom, 6.5-bath cabin o…" at bounding box center [370, 173] width 346 height 797
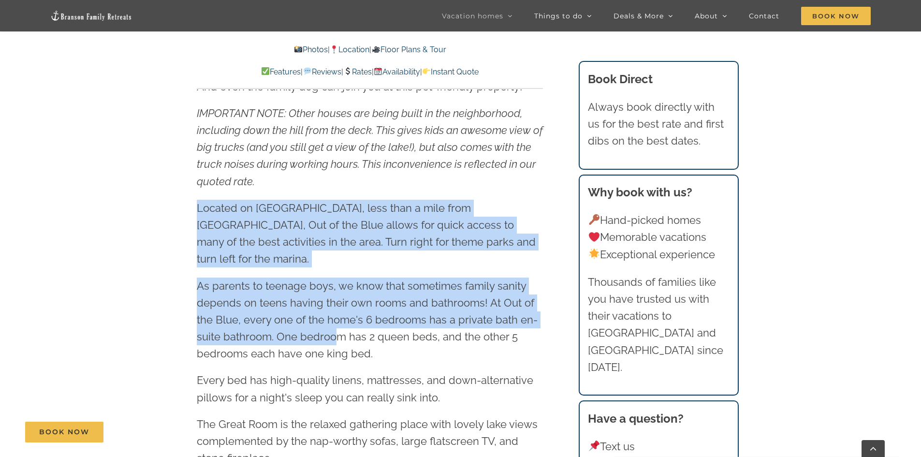
click at [335, 314] on span "As parents to teenage boys, we know that sometimes family sanity depends on tee…" at bounding box center [367, 320] width 341 height 81
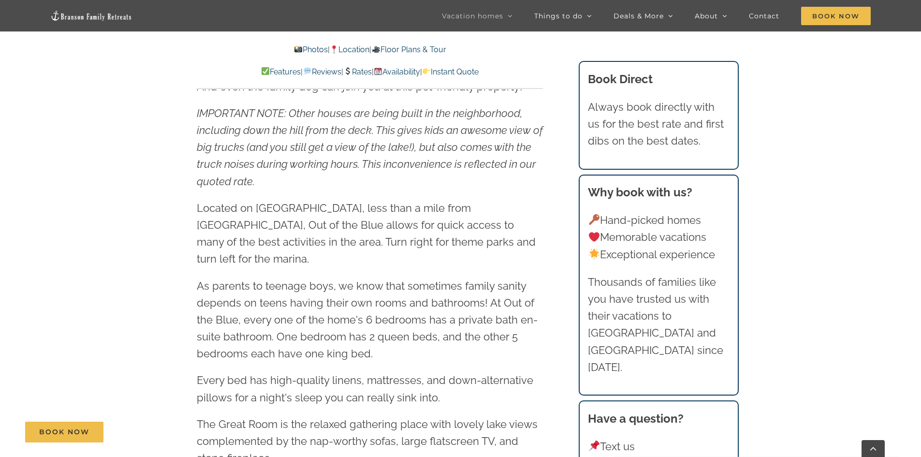
click at [323, 236] on span "Located on [GEOGRAPHIC_DATA], less than a mile from [GEOGRAPHIC_DATA], Out of t…" at bounding box center [366, 234] width 339 height 64
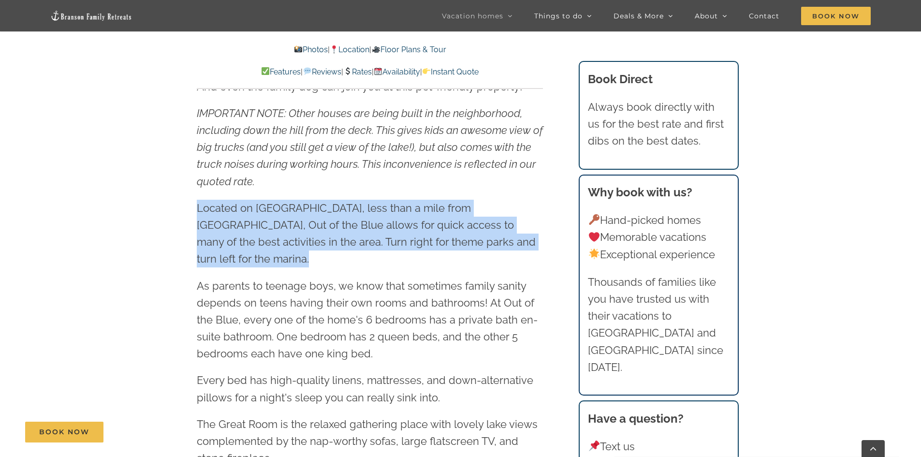
click at [323, 236] on span "Located on [GEOGRAPHIC_DATA], less than a mile from [GEOGRAPHIC_DATA], Out of t…" at bounding box center [366, 234] width 339 height 64
click at [362, 241] on span "Located on [GEOGRAPHIC_DATA], less than a mile from [GEOGRAPHIC_DATA], Out of t…" at bounding box center [366, 234] width 339 height 64
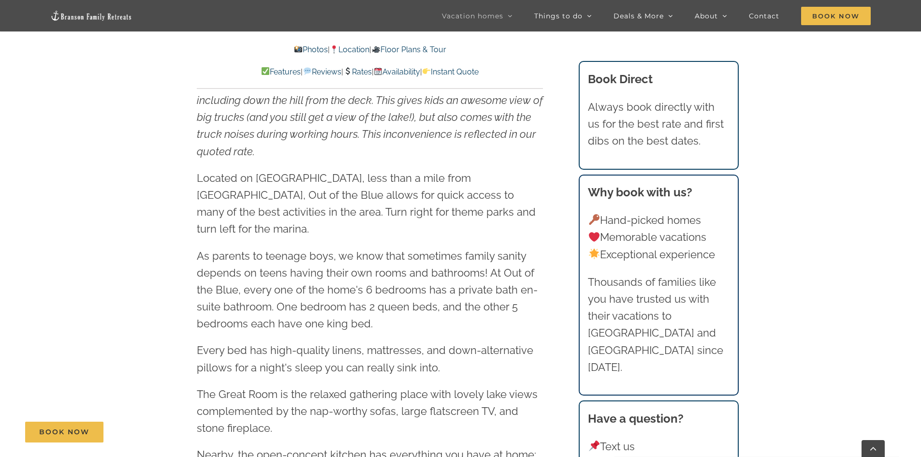
scroll to position [1499, 0]
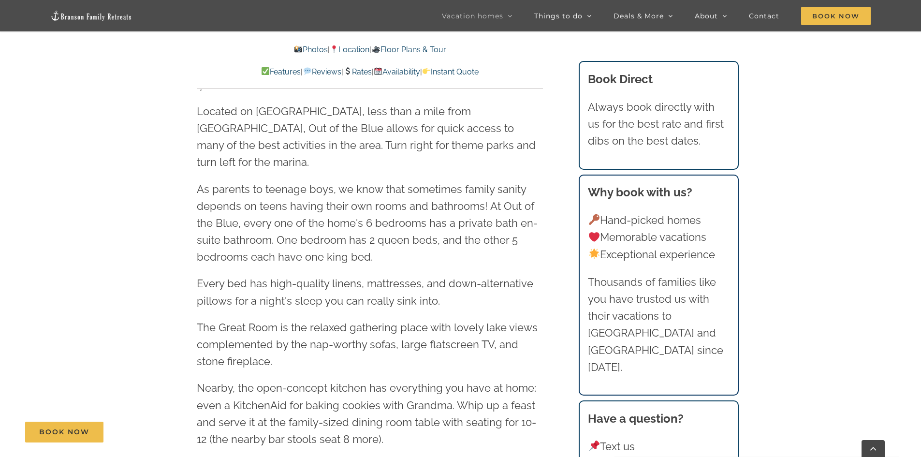
drag, startPoint x: 265, startPoint y: 215, endPoint x: 380, endPoint y: 244, distance: 118.2
click at [380, 244] on p "As parents to teenage boys, we know that sometimes family sanity depends on tee…" at bounding box center [370, 223] width 346 height 85
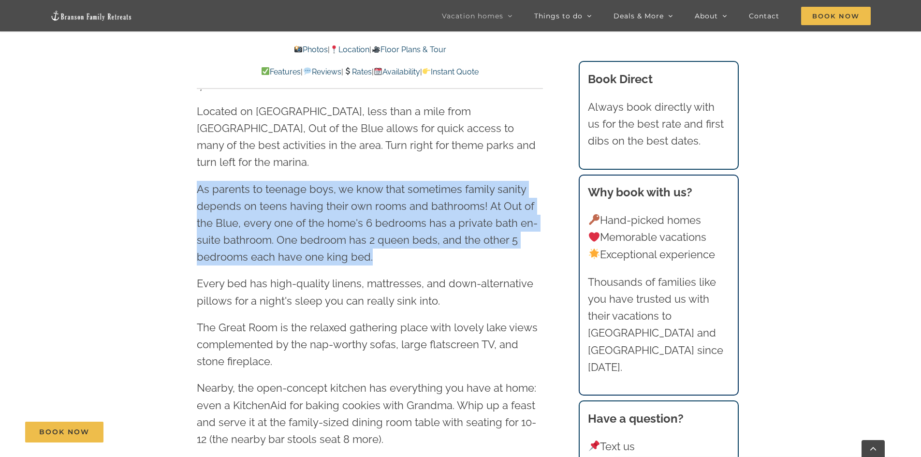
click at [380, 244] on p "As parents to teenage boys, we know that sometimes family sanity depends on tee…" at bounding box center [370, 223] width 346 height 85
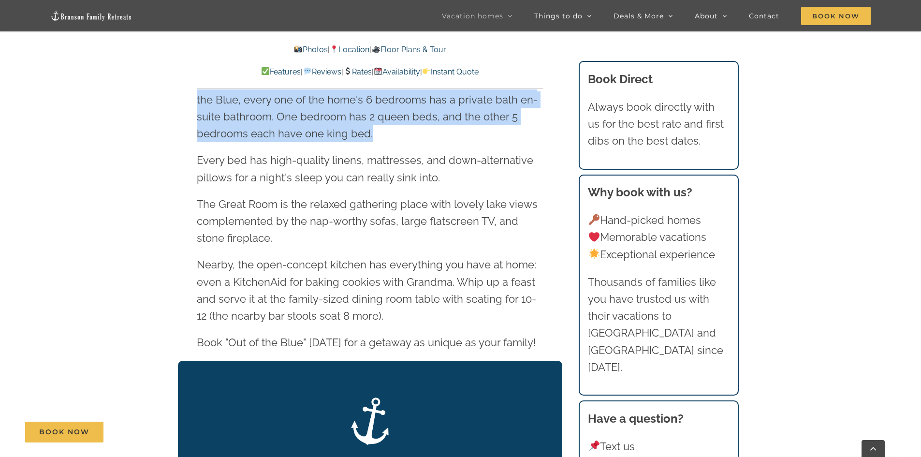
scroll to position [1644, 0]
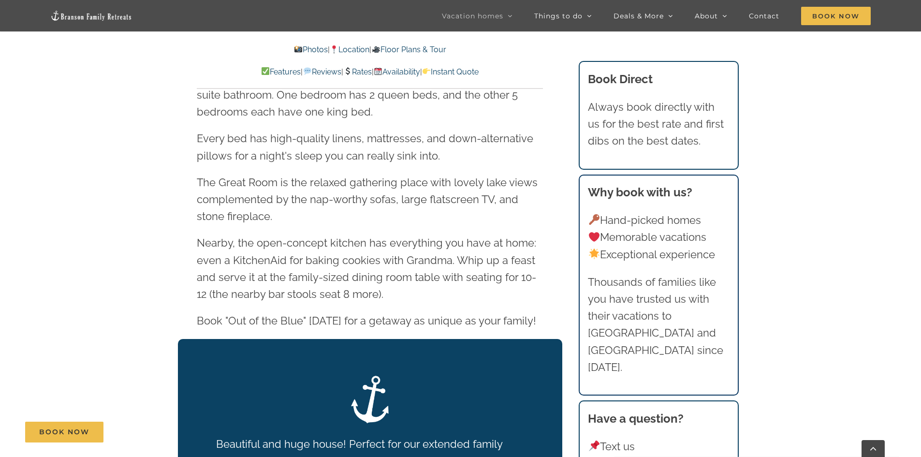
click at [397, 255] on span "Nearby, the open-concept kitchen has everything you have at home: even a Kitche…" at bounding box center [366, 268] width 339 height 64
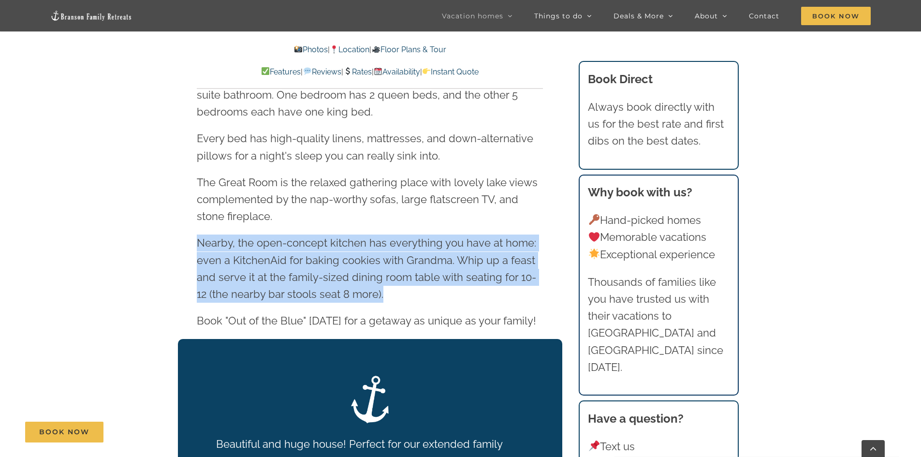
click at [397, 255] on span "Nearby, the open-concept kitchen has everything you have at home: even a Kitche…" at bounding box center [366, 268] width 339 height 64
click at [421, 260] on span "Nearby, the open-concept kitchen has everything you have at home: even a Kitche…" at bounding box center [366, 268] width 339 height 64
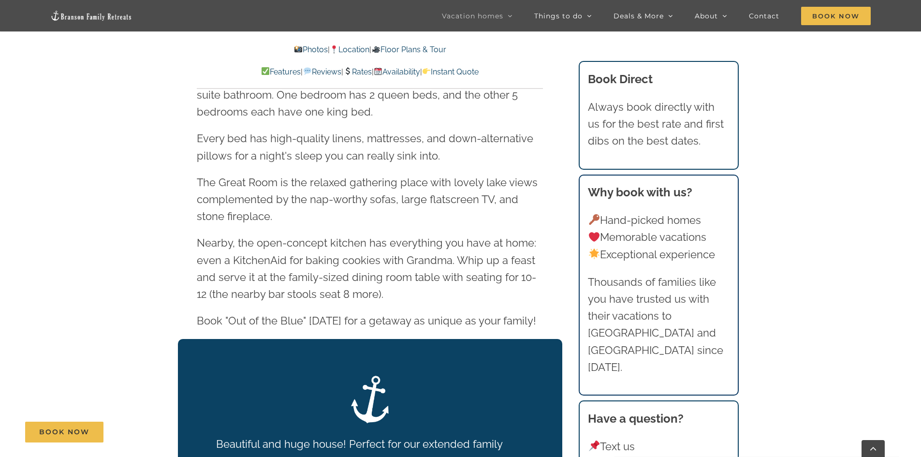
click at [417, 258] on span "Nearby, the open-concept kitchen has everything you have at home: even a Kitche…" at bounding box center [366, 268] width 339 height 64
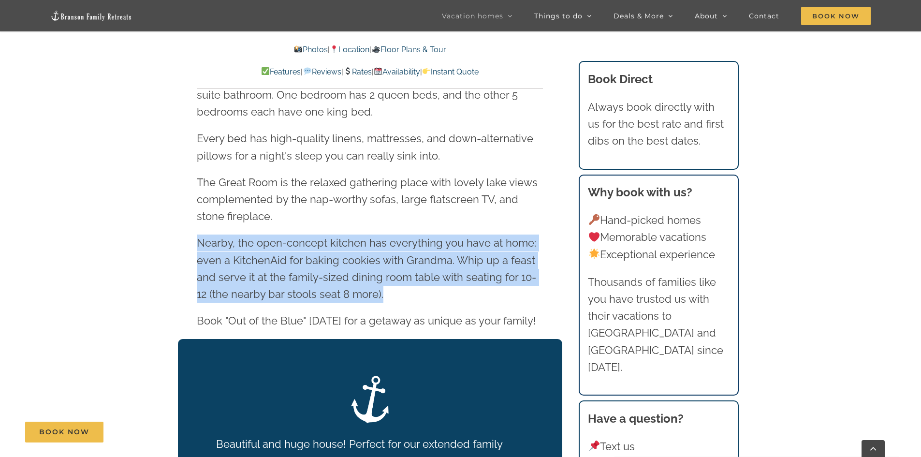
click at [417, 258] on span "Nearby, the open-concept kitchen has everything you have at home: even a Kitche…" at bounding box center [366, 268] width 339 height 64
click at [428, 261] on span "Nearby, the open-concept kitchen has everything you have at home: even a Kitche…" at bounding box center [366, 268] width 339 height 64
drag, startPoint x: 364, startPoint y: 245, endPoint x: 442, endPoint y: 270, distance: 82.4
click at [442, 270] on p "Nearby, the open-concept kitchen has everything you have at home: even a Kitche…" at bounding box center [370, 269] width 346 height 68
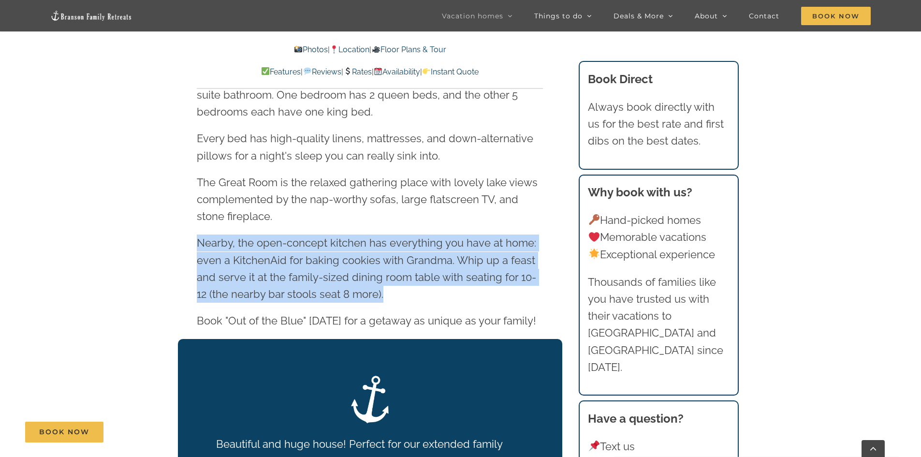
drag, startPoint x: 347, startPoint y: 255, endPoint x: 363, endPoint y: 266, distance: 19.1
click at [354, 265] on p "Nearby, the open-concept kitchen has everything you have at home: even a Kitche…" at bounding box center [370, 269] width 346 height 68
click at [363, 266] on p "Nearby, the open-concept kitchen has everything you have at home: even a Kitche…" at bounding box center [370, 269] width 346 height 68
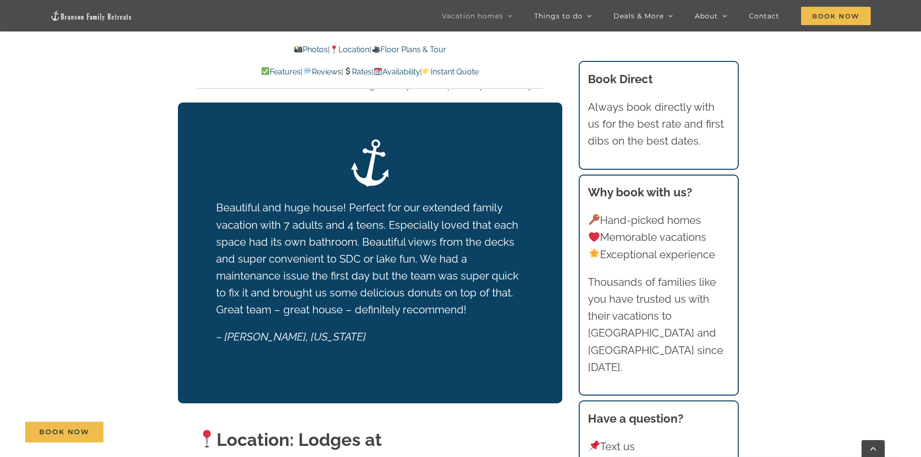
scroll to position [1886, 0]
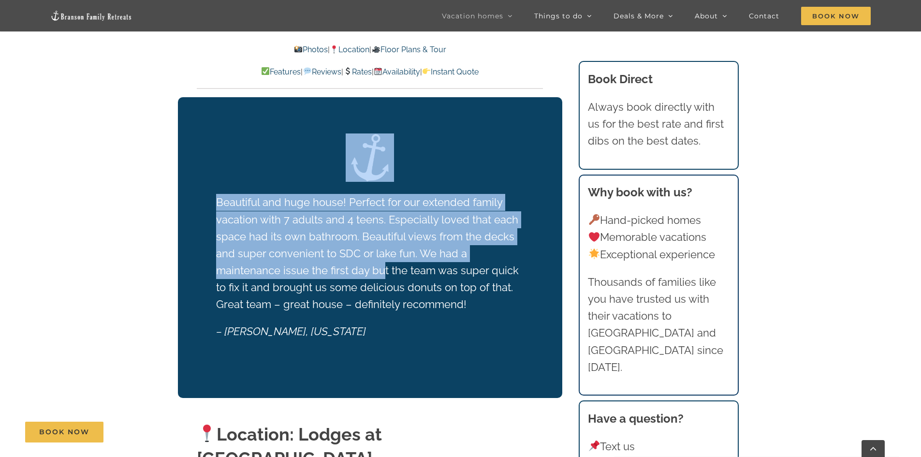
drag, startPoint x: 191, startPoint y: 168, endPoint x: 387, endPoint y: 263, distance: 218.0
click at [385, 261] on div "Beautiful and huge house! Perfect for our extended family vacation with 7 adult…" at bounding box center [370, 247] width 385 height 301
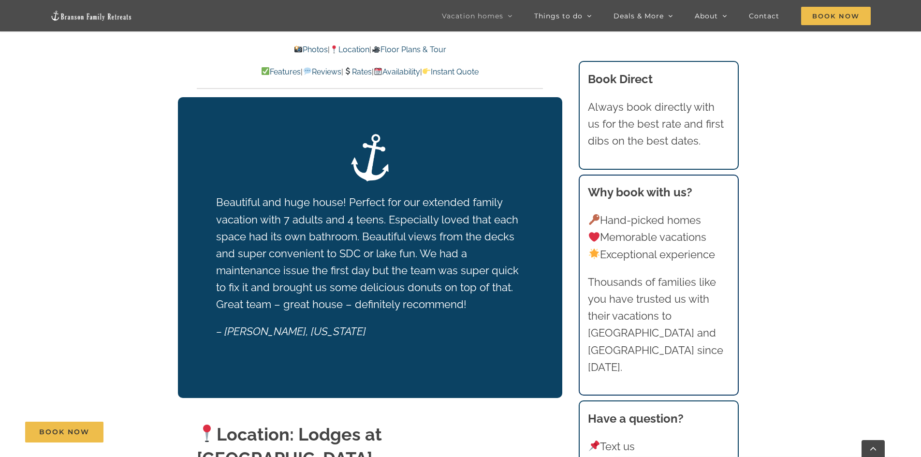
click at [387, 263] on p "Beautiful and huge house! Perfect for our extended family vacation with 7 adult…" at bounding box center [370, 253] width 308 height 119
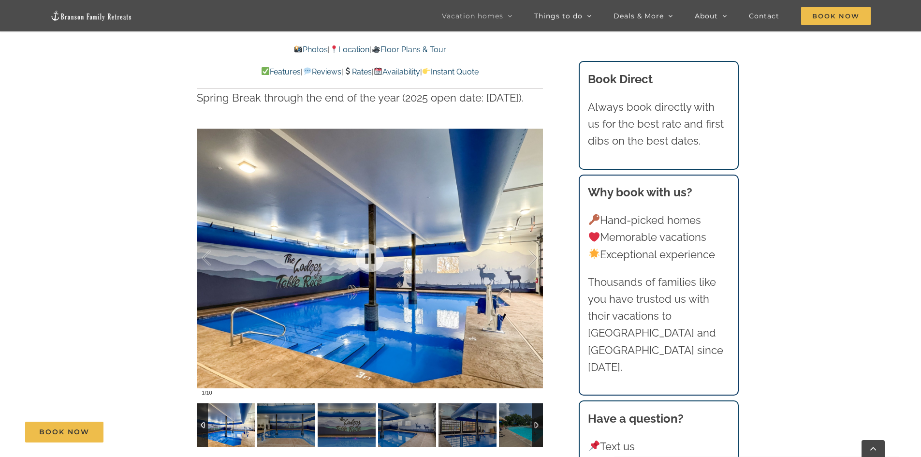
scroll to position [2611, 0]
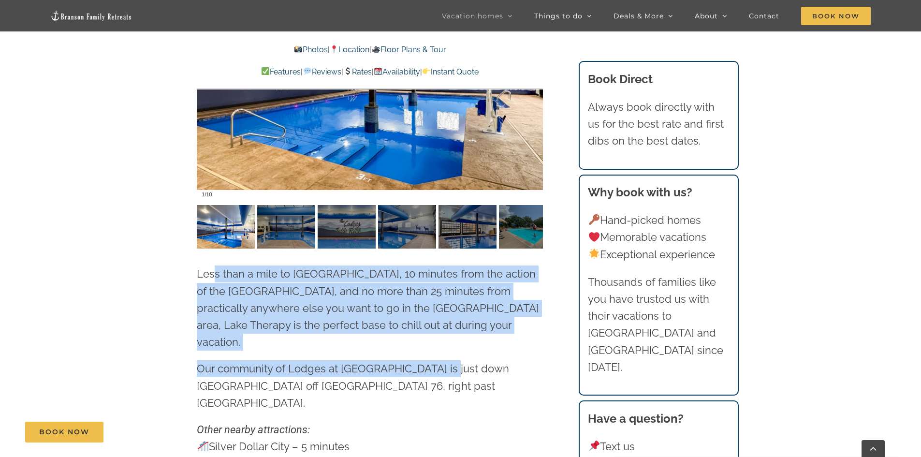
drag, startPoint x: 216, startPoint y: 255, endPoint x: 445, endPoint y: 317, distance: 237.3
click at [445, 316] on div "Less than a mile to [GEOGRAPHIC_DATA], 10 minutes from the action of the [GEOGR…" at bounding box center [370, 335] width 346 height 173
click at [446, 318] on div "Less than a mile to [GEOGRAPHIC_DATA], 10 minutes from the action of the [GEOGR…" at bounding box center [370, 335] width 346 height 173
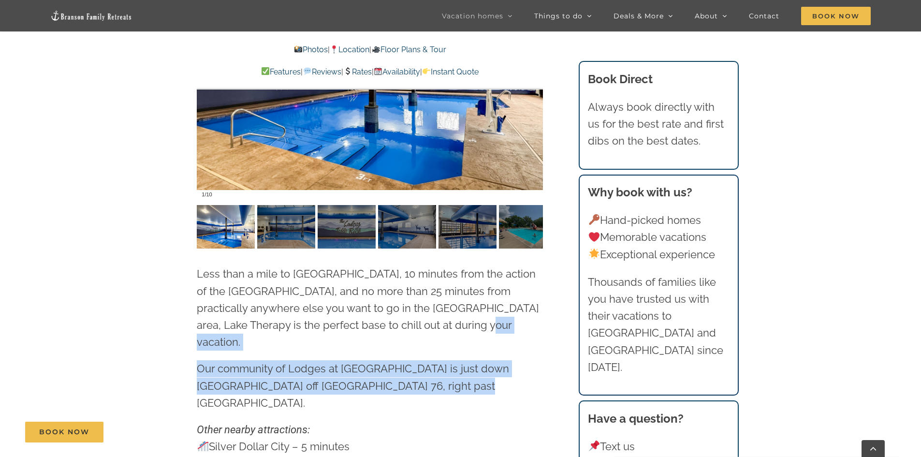
drag, startPoint x: 437, startPoint y: 305, endPoint x: 442, endPoint y: 348, distance: 43.4
click at [442, 348] on div "Less than a mile to [GEOGRAPHIC_DATA], 10 minutes from the action of the [GEOGR…" at bounding box center [370, 335] width 346 height 173
click at [442, 360] on p "Our community of Lodges at [GEOGRAPHIC_DATA] is just down [GEOGRAPHIC_DATA] off…" at bounding box center [370, 385] width 346 height 51
